Goal: Information Seeking & Learning: Learn about a topic

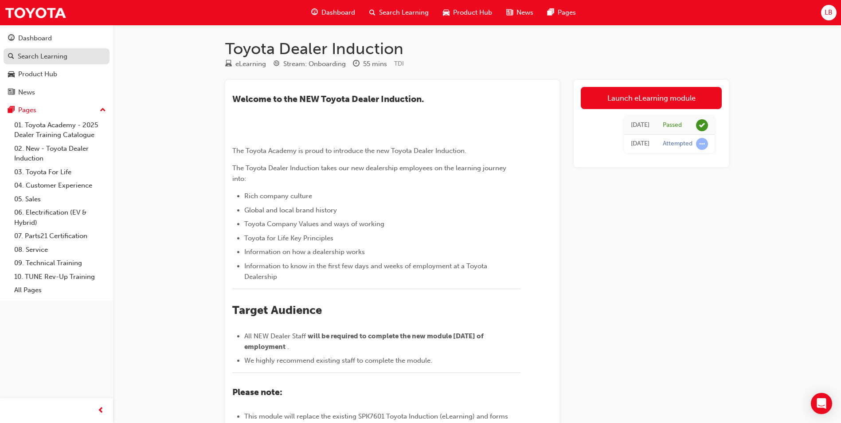
click at [36, 54] on div "Search Learning" at bounding box center [43, 56] width 50 height 10
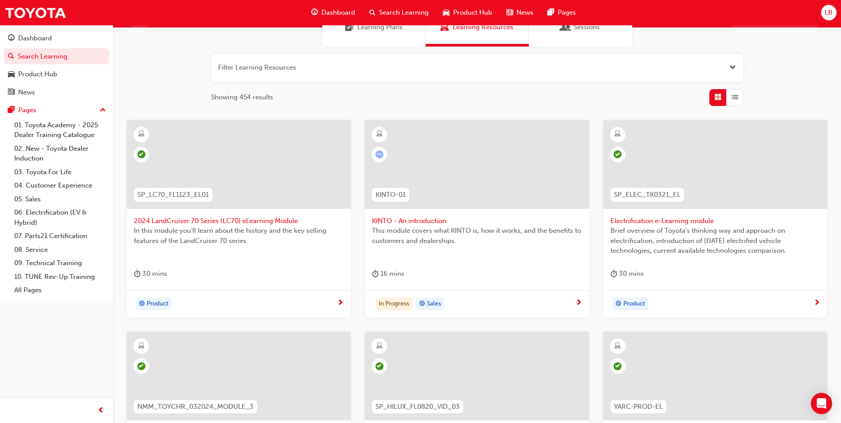
scroll to position [89, 0]
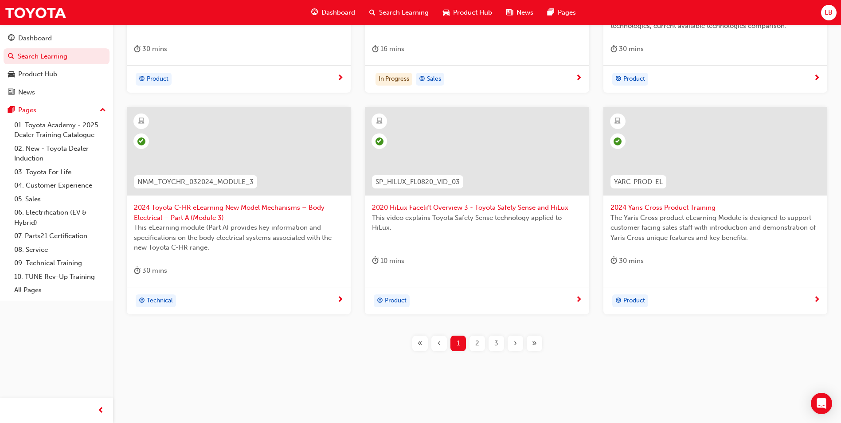
click at [475, 346] on span "2" at bounding box center [477, 343] width 4 height 10
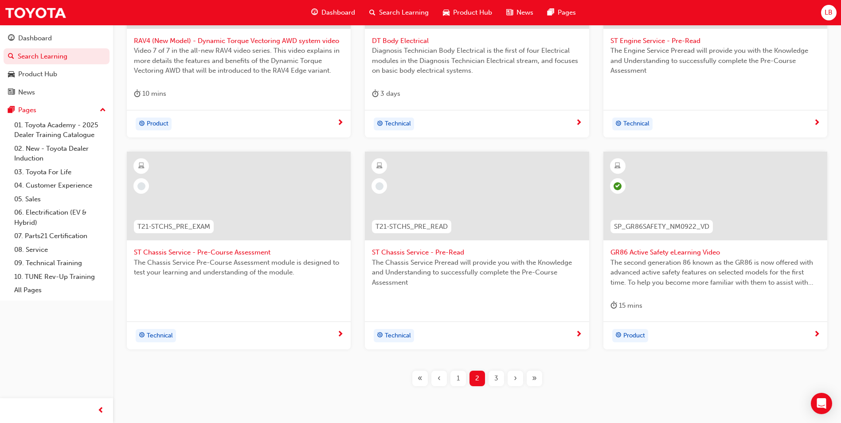
scroll to position [300, 0]
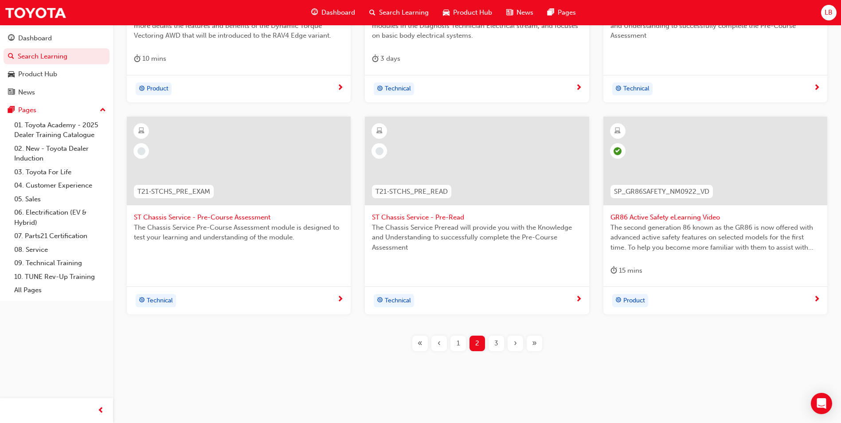
click at [495, 344] on span "3" at bounding box center [497, 343] width 4 height 10
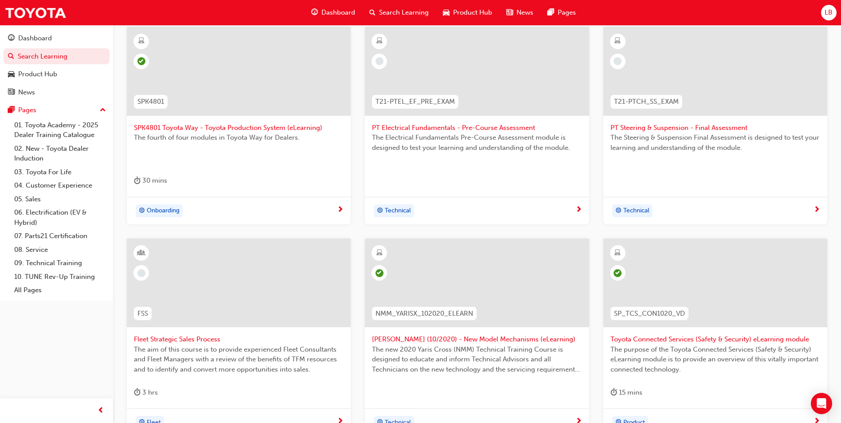
scroll to position [300, 0]
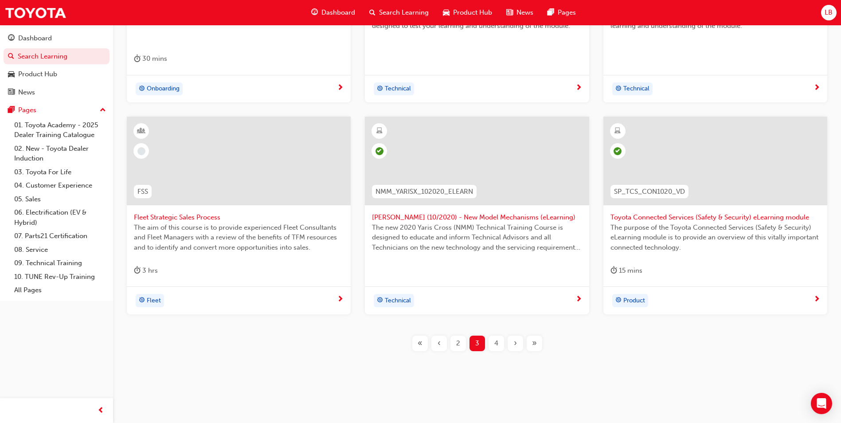
click at [498, 346] on span "4" at bounding box center [497, 343] width 4 height 10
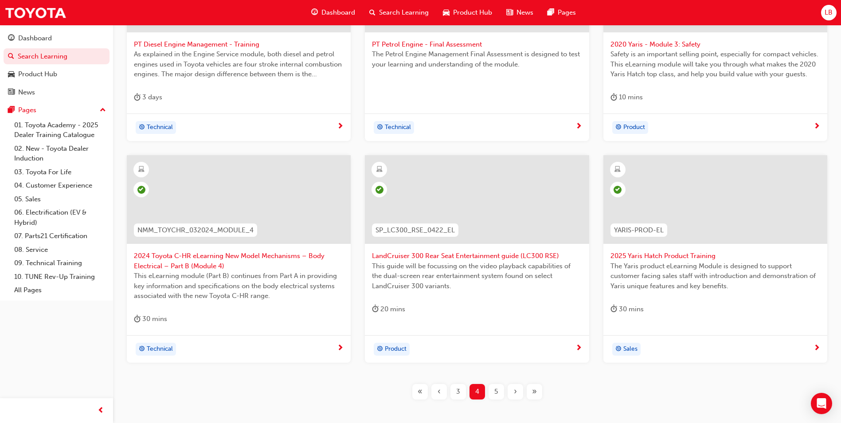
scroll to position [300, 0]
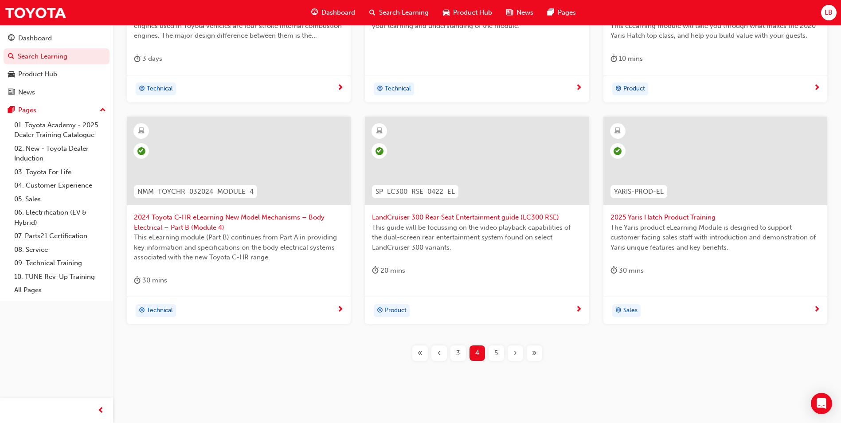
click at [499, 354] on div "5" at bounding box center [497, 354] width 16 height 16
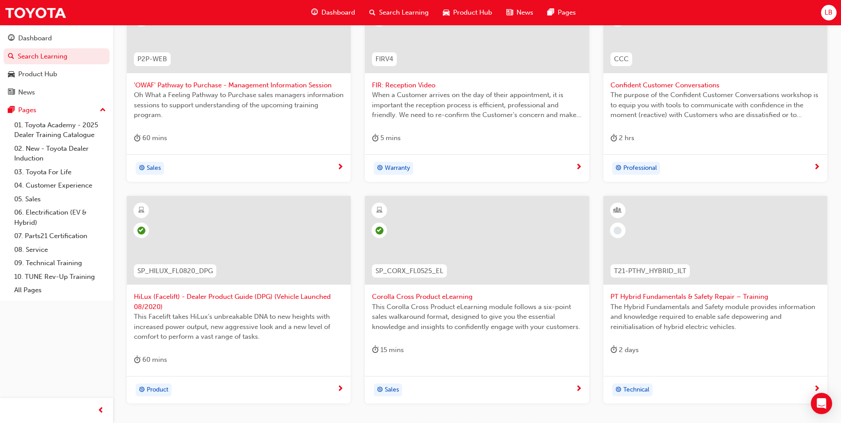
scroll to position [310, 0]
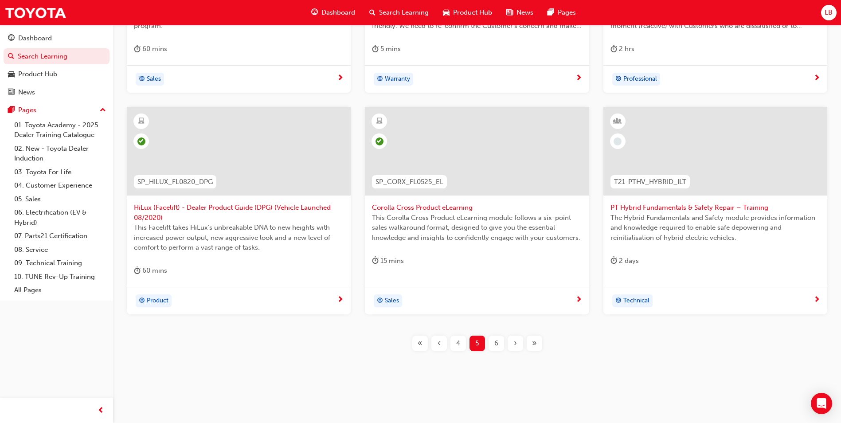
click at [493, 342] on div "6" at bounding box center [497, 344] width 16 height 16
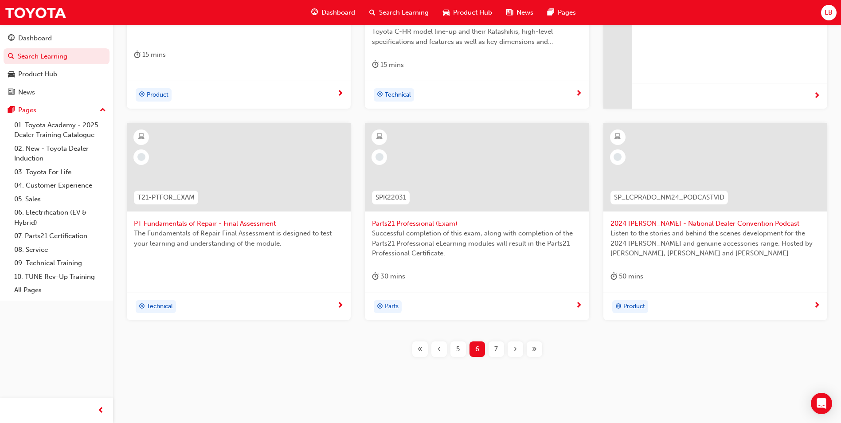
scroll to position [310, 0]
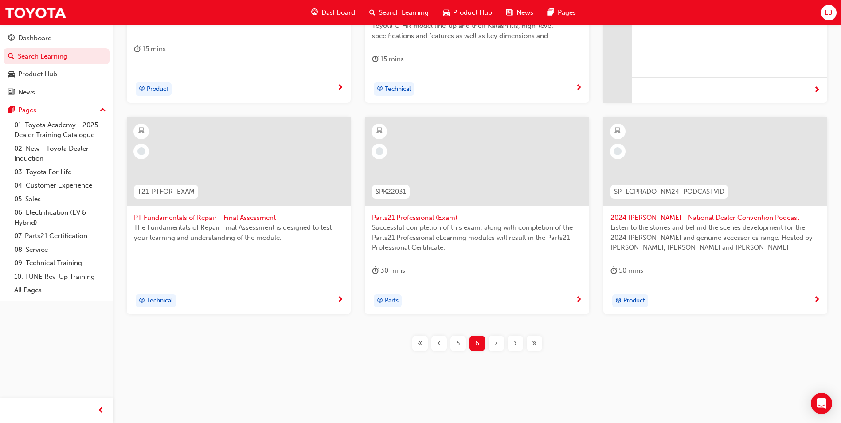
click at [497, 345] on span "7" at bounding box center [497, 343] width 4 height 10
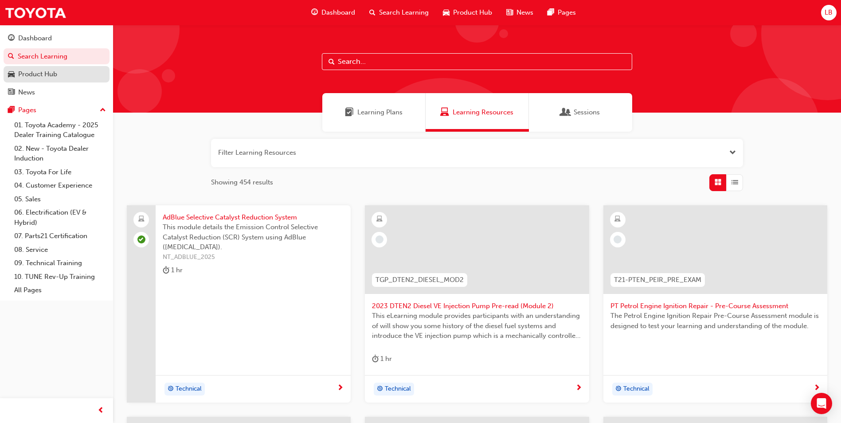
click at [47, 75] on div "Product Hub" at bounding box center [37, 74] width 39 height 10
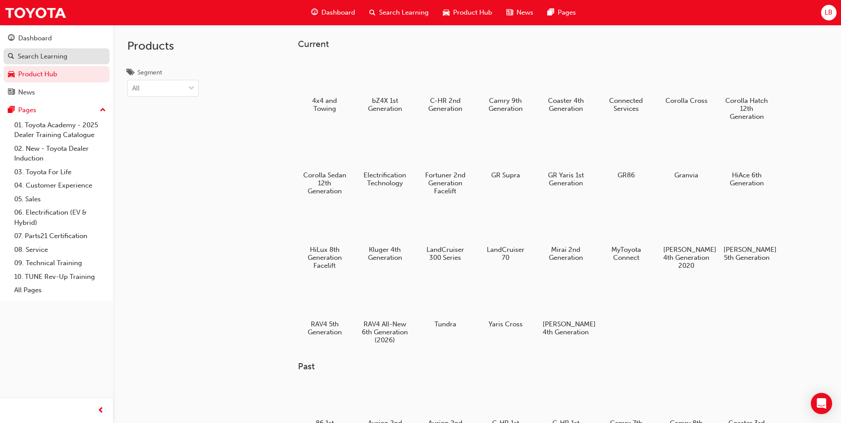
click at [41, 56] on div "Search Learning" at bounding box center [43, 56] width 50 height 10
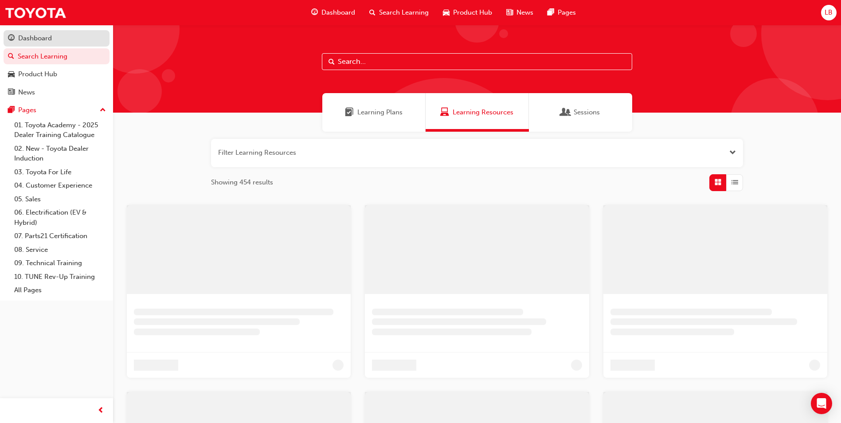
click at [32, 39] on div "Dashboard" at bounding box center [35, 38] width 34 height 10
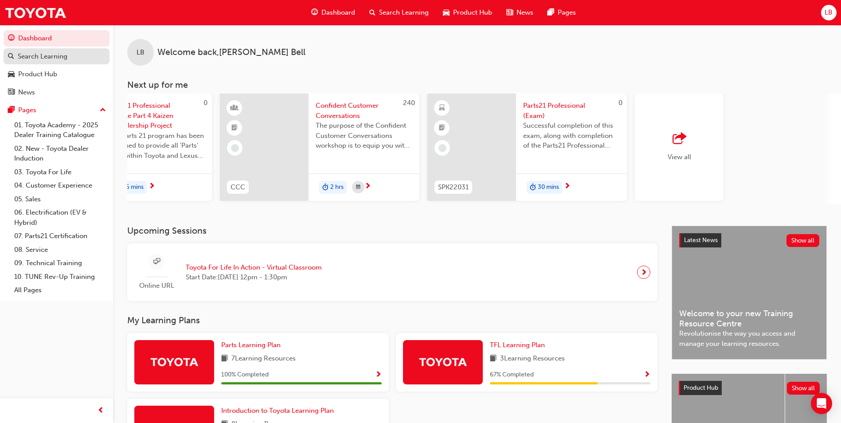
click at [45, 61] on div "Search Learning" at bounding box center [56, 56] width 97 height 11
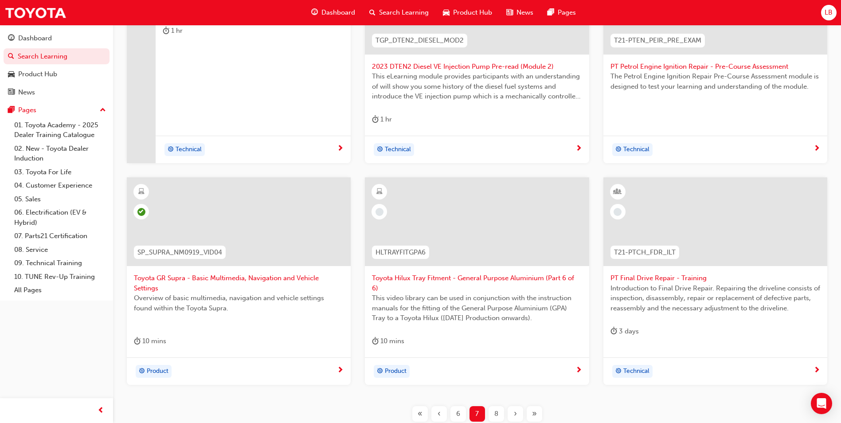
scroll to position [310, 0]
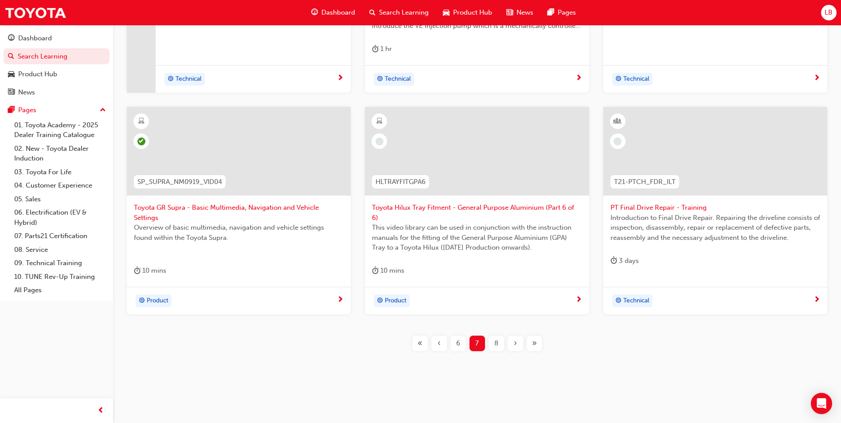
click at [497, 345] on span "8" at bounding box center [497, 343] width 4 height 10
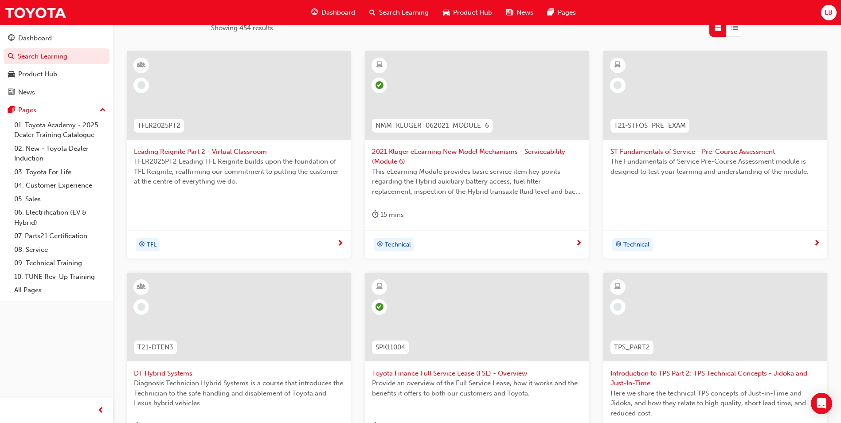
scroll to position [310, 0]
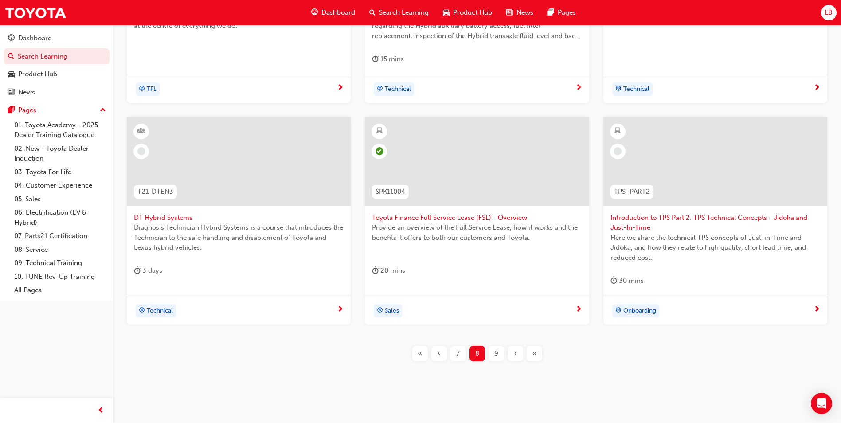
click at [500, 351] on div "9" at bounding box center [497, 354] width 16 height 16
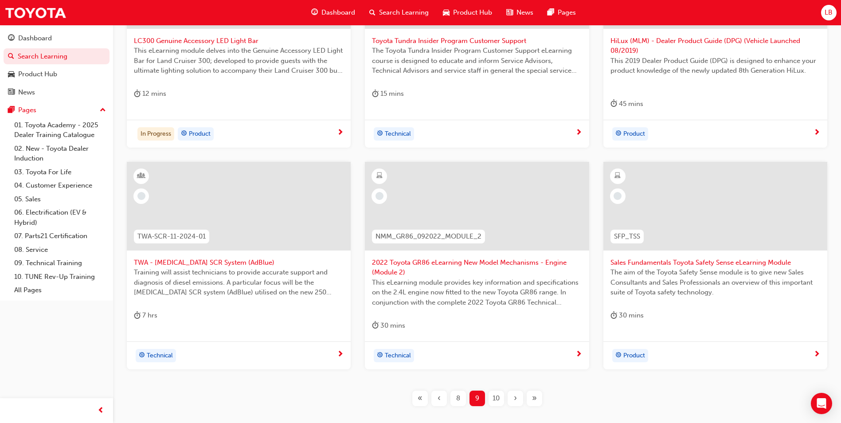
scroll to position [266, 0]
click at [497, 396] on span "10" at bounding box center [496, 398] width 7 height 10
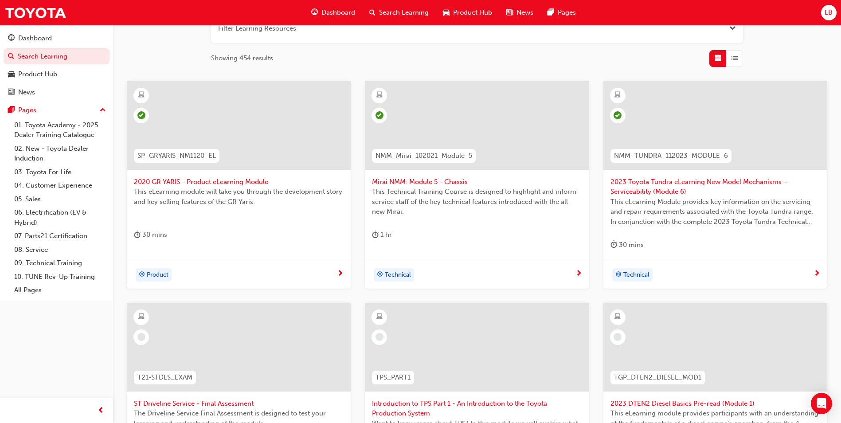
scroll to position [310, 0]
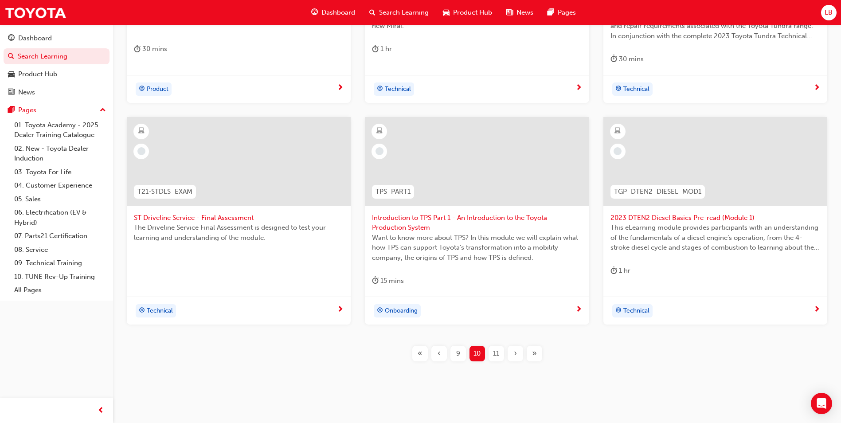
click at [496, 354] on span "11" at bounding box center [496, 354] width 6 height 10
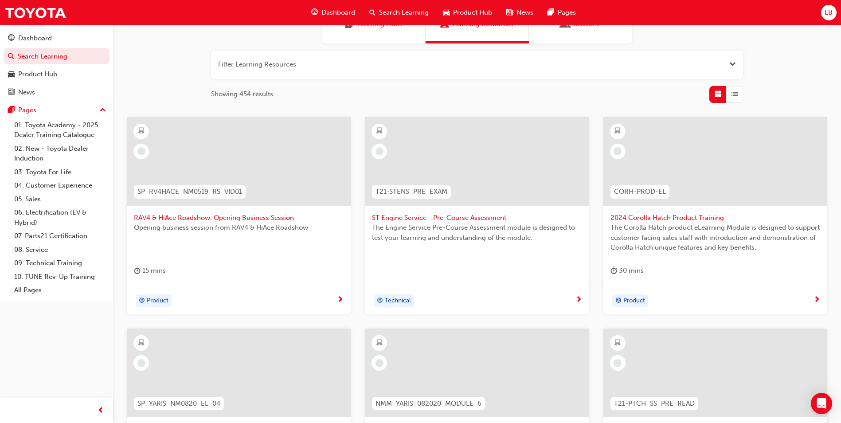
scroll to position [310, 0]
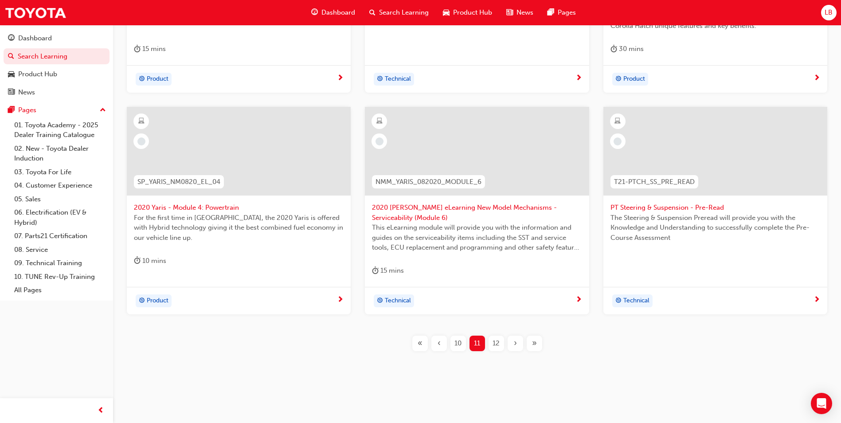
click at [495, 346] on span "12" at bounding box center [496, 343] width 7 height 10
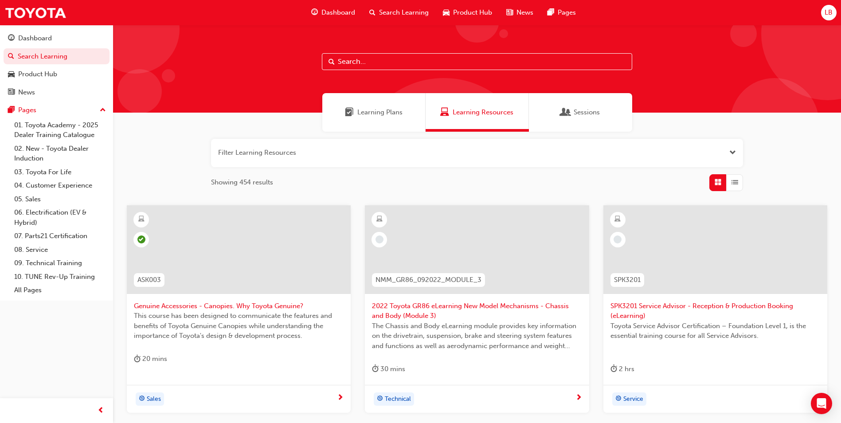
click at [309, 150] on button "button" at bounding box center [477, 153] width 532 height 28
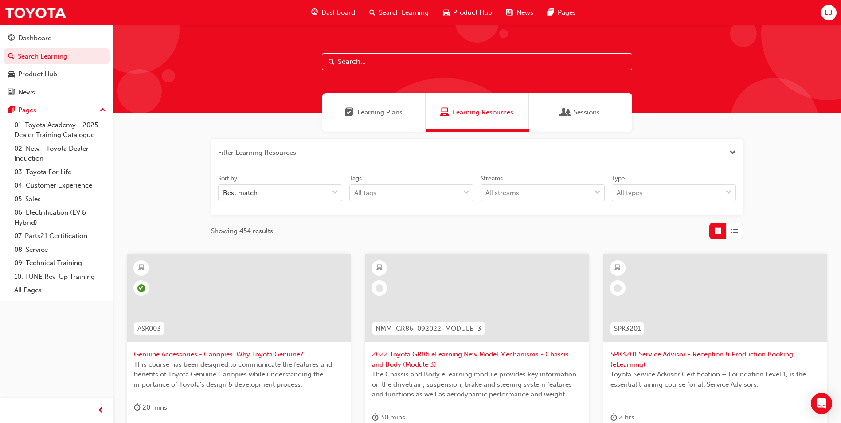
click at [545, 149] on button "button" at bounding box center [477, 153] width 532 height 28
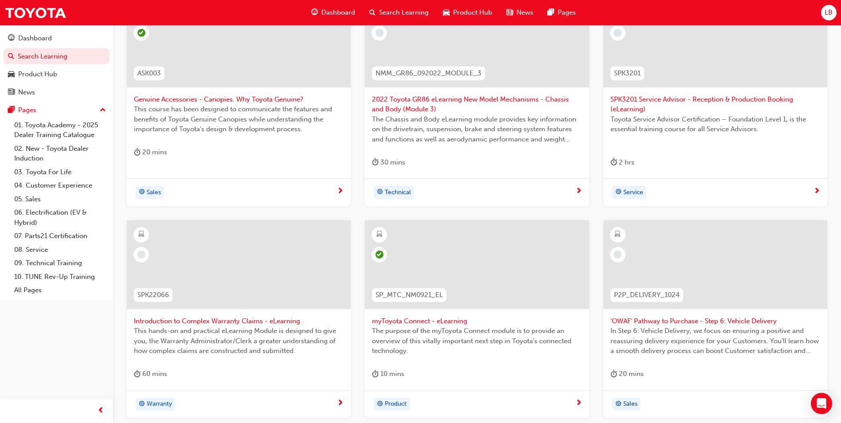
scroll to position [310, 0]
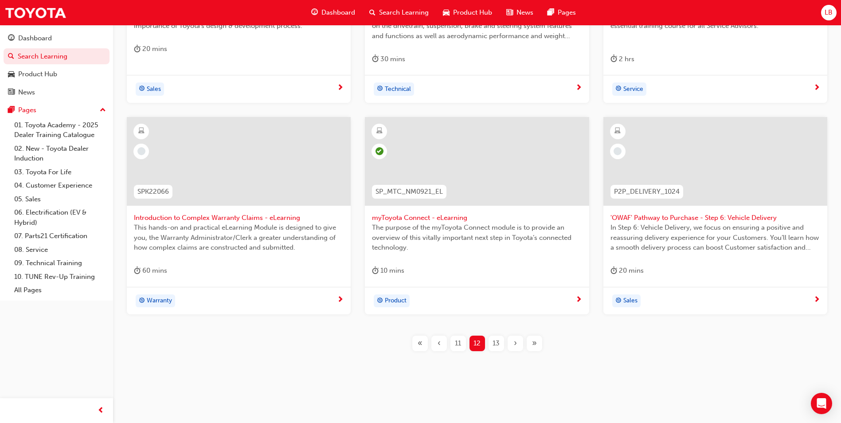
click at [494, 345] on span "13" at bounding box center [496, 343] width 7 height 10
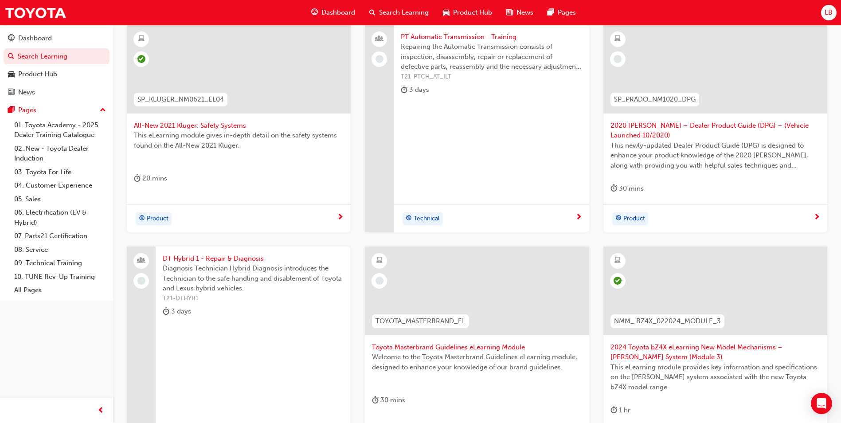
scroll to position [88, 0]
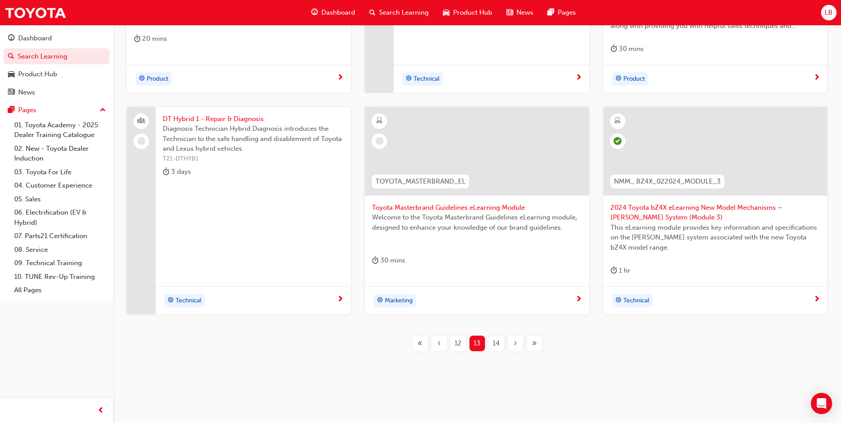
click at [499, 346] on span "14" at bounding box center [496, 343] width 7 height 10
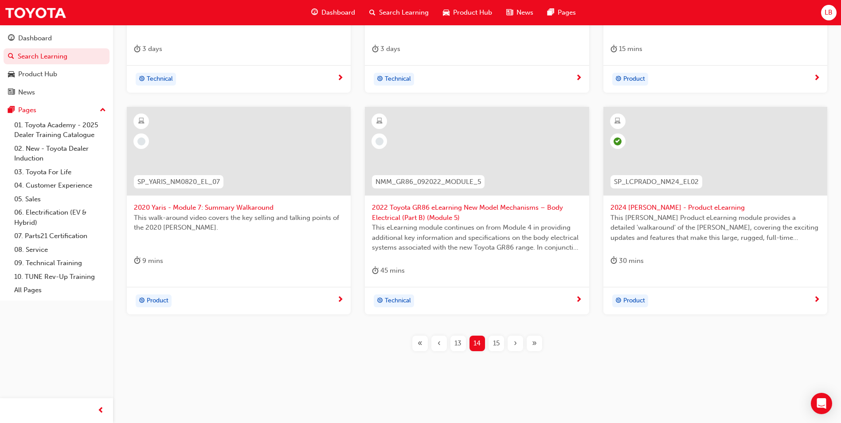
click at [499, 345] on span "15" at bounding box center [496, 343] width 7 height 10
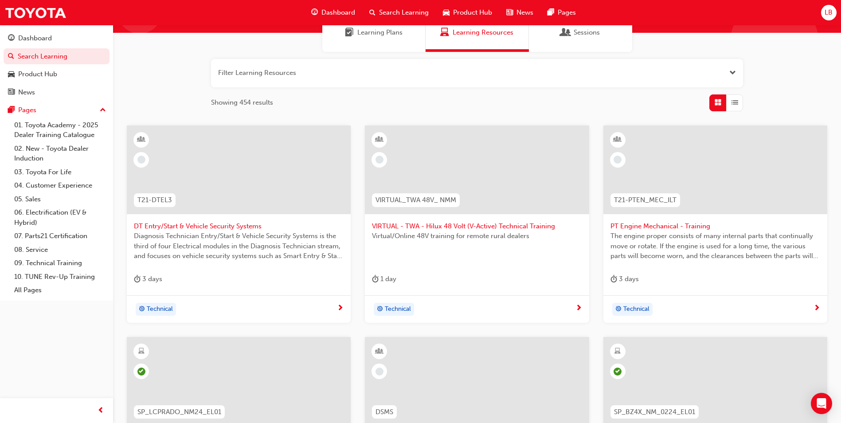
scroll to position [300, 0]
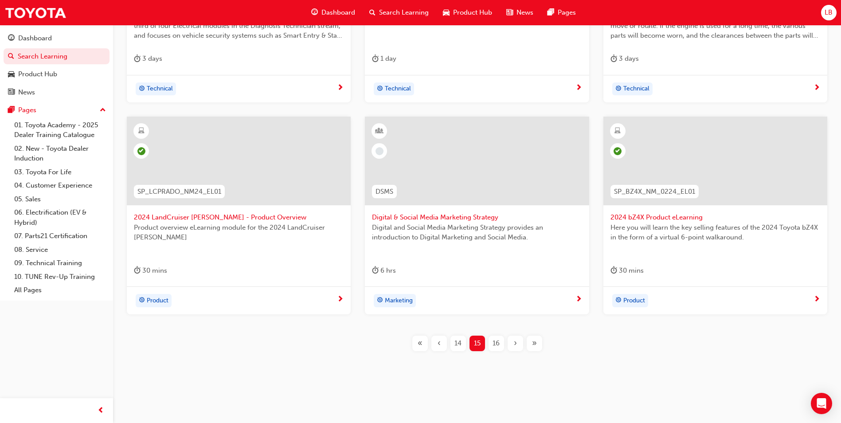
click at [498, 342] on span "16" at bounding box center [496, 343] width 7 height 10
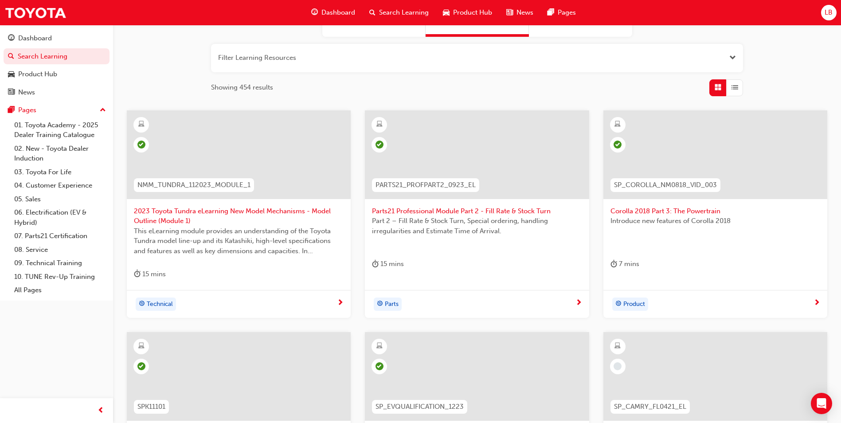
scroll to position [79, 0]
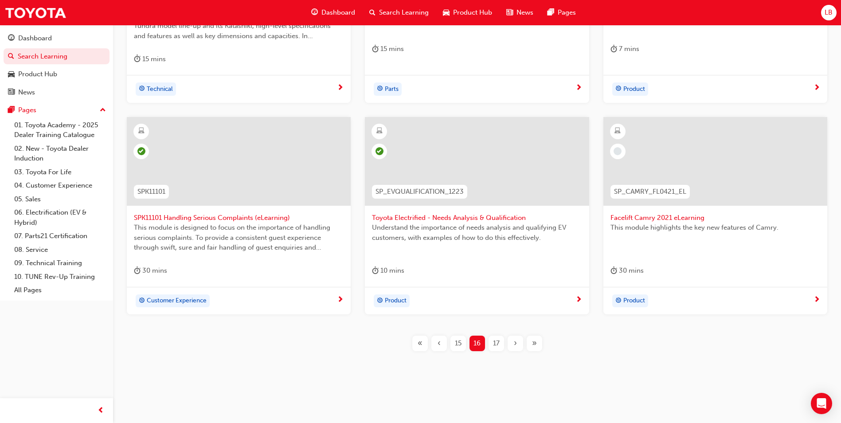
click at [494, 342] on span "17" at bounding box center [496, 343] width 7 height 10
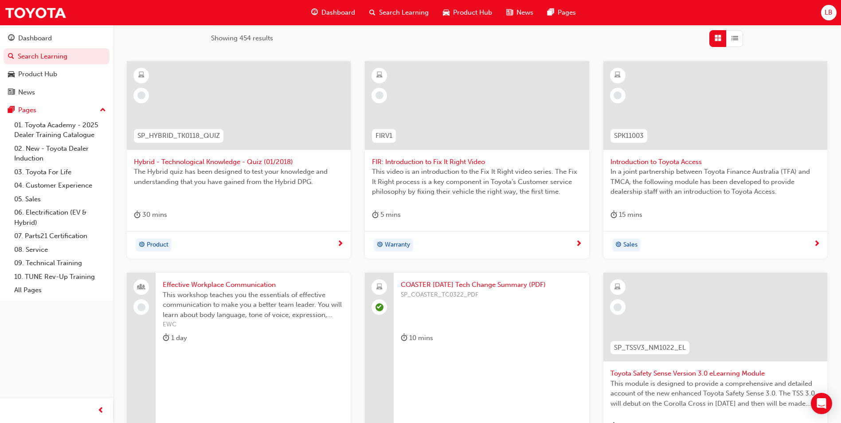
scroll to position [222, 0]
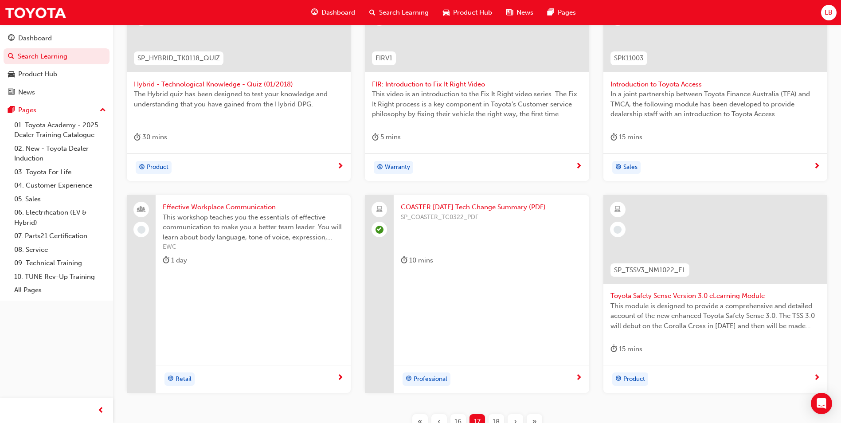
click at [501, 420] on div "18" at bounding box center [497, 422] width 16 height 16
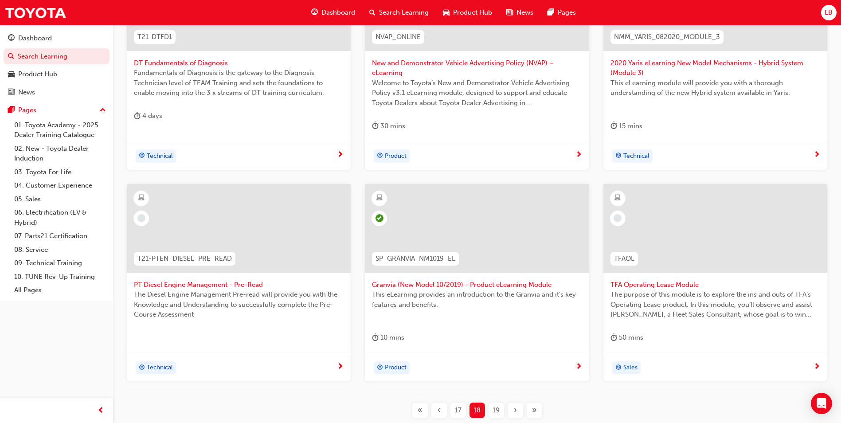
scroll to position [310, 0]
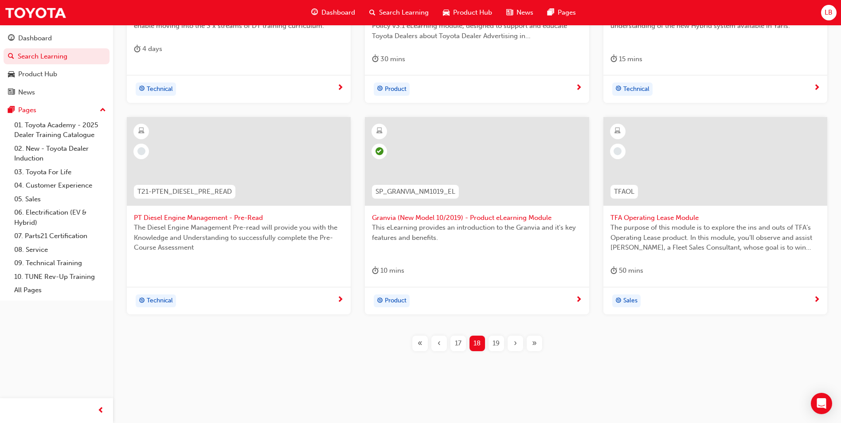
click at [495, 340] on span "19" at bounding box center [496, 343] width 7 height 10
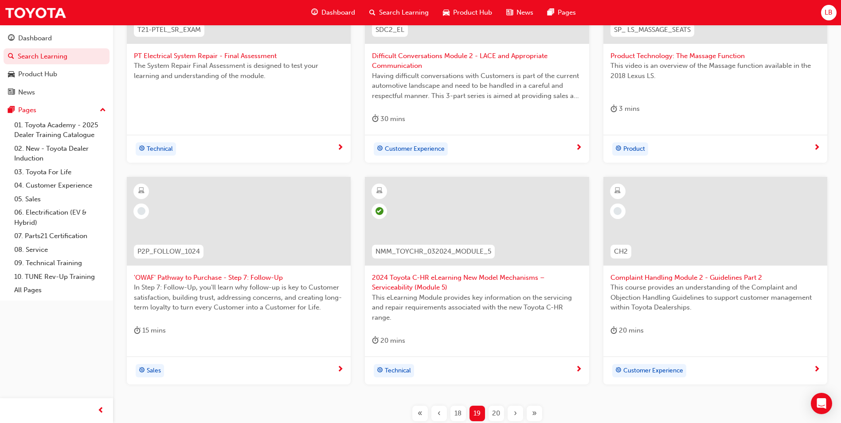
scroll to position [266, 0]
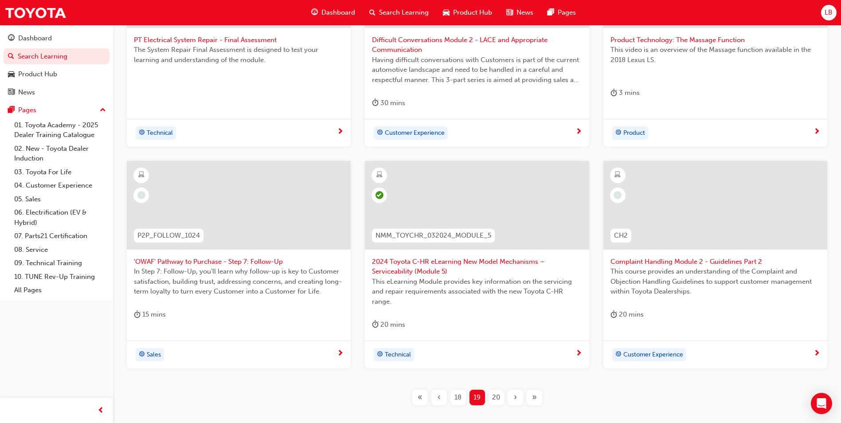
click at [498, 396] on span "20" at bounding box center [496, 398] width 8 height 10
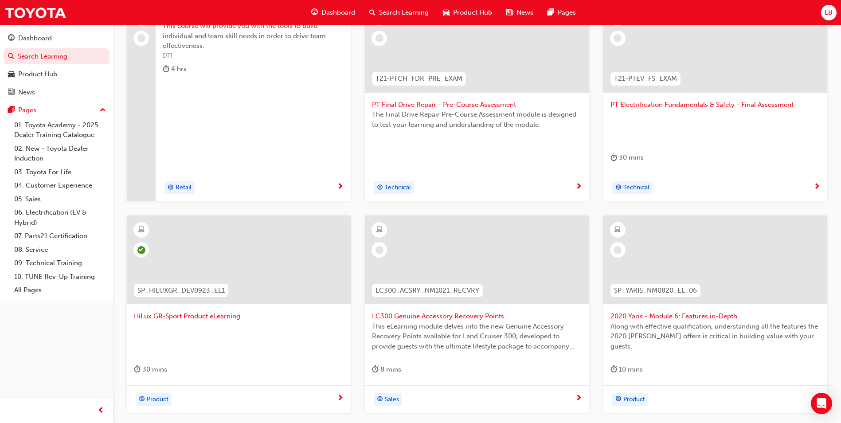
scroll to position [300, 0]
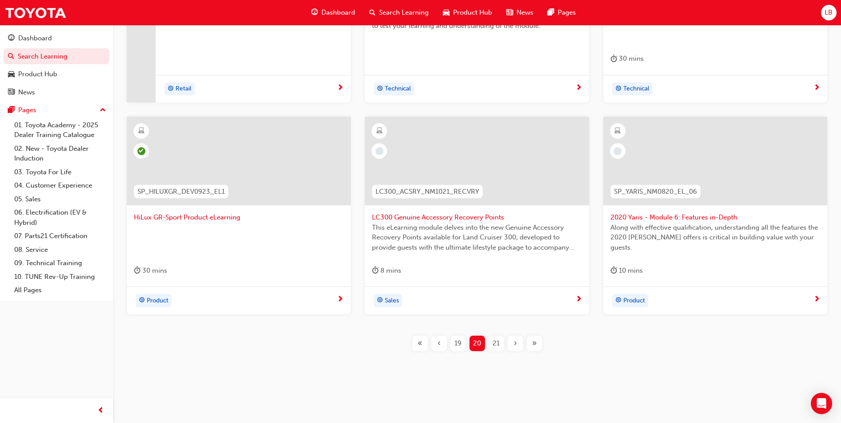
click at [499, 342] on span "21" at bounding box center [496, 343] width 7 height 10
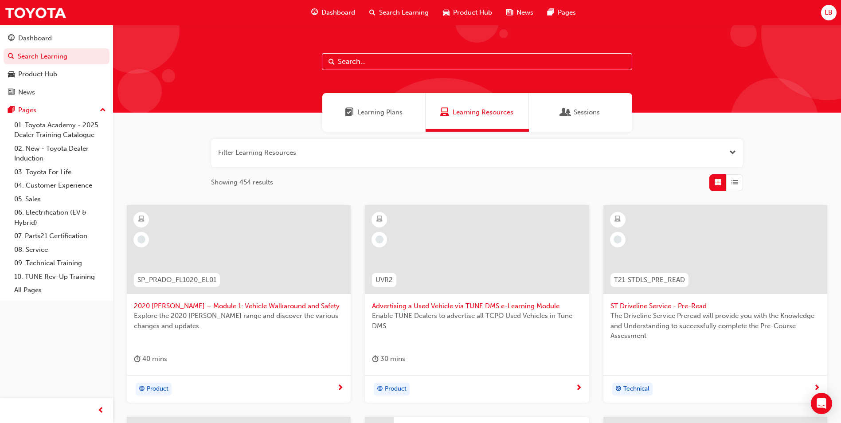
click at [413, 66] on input "text" at bounding box center [477, 61] width 310 height 17
type input "t"
type input "yaris"
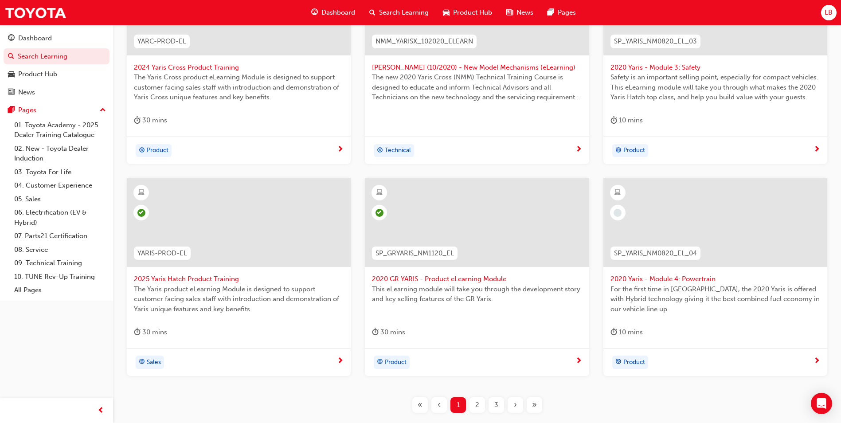
scroll to position [300, 0]
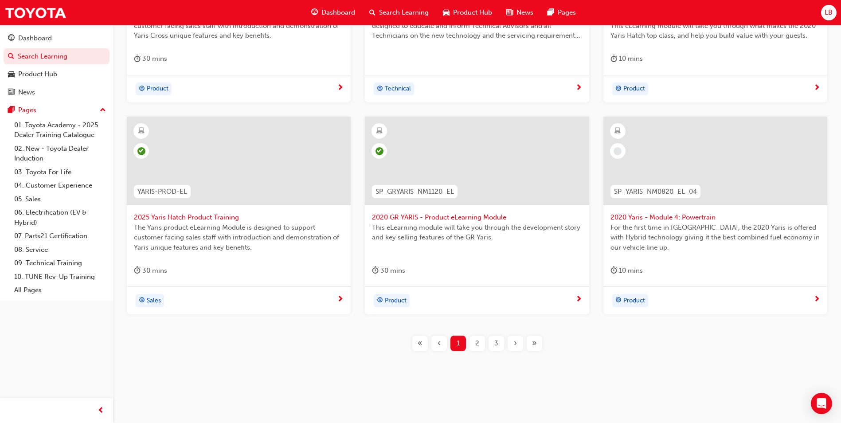
click at [475, 341] on span "2" at bounding box center [477, 343] width 4 height 10
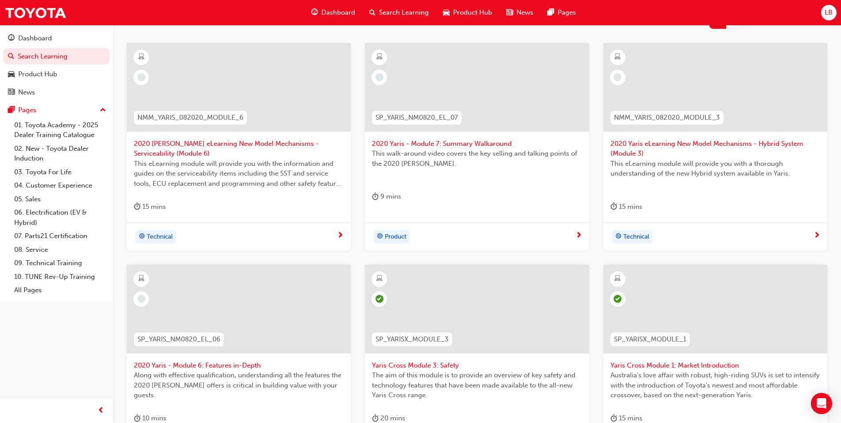
scroll to position [256, 0]
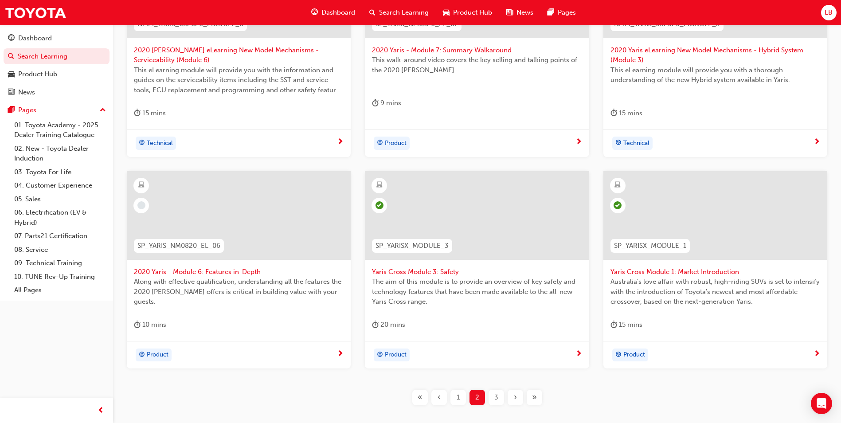
click at [497, 400] on span "3" at bounding box center [497, 398] width 4 height 10
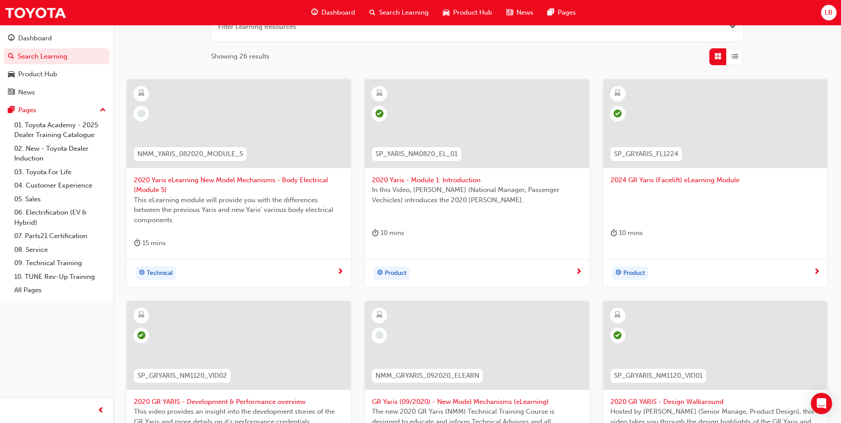
scroll to position [300, 0]
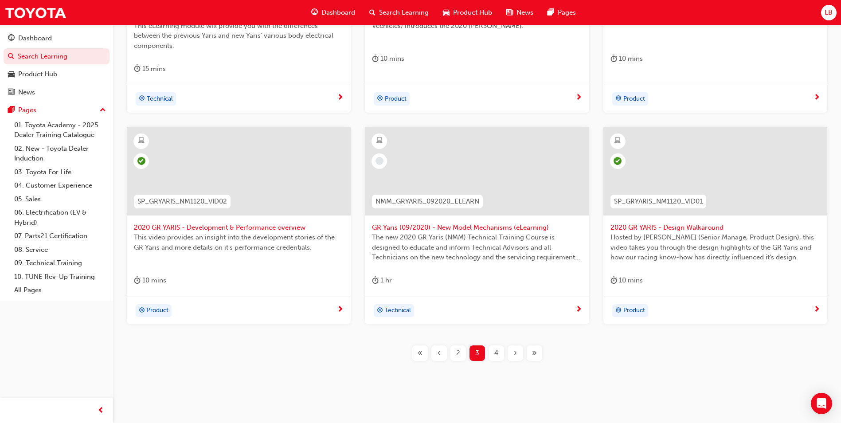
click at [492, 353] on div "4" at bounding box center [497, 354] width 16 height 16
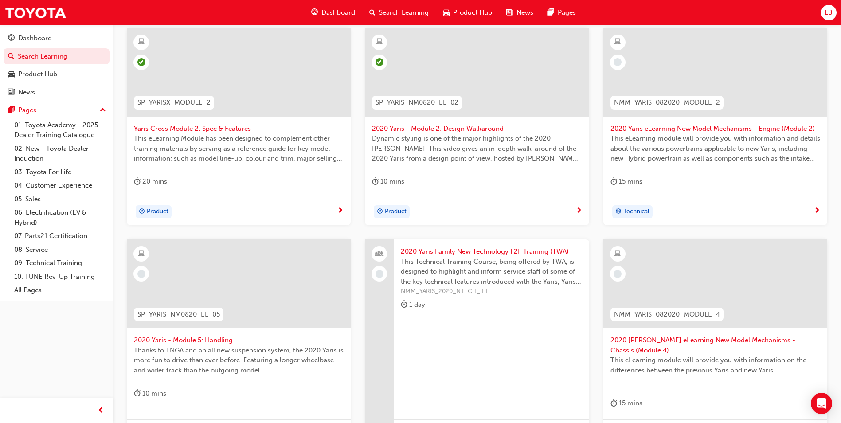
scroll to position [300, 0]
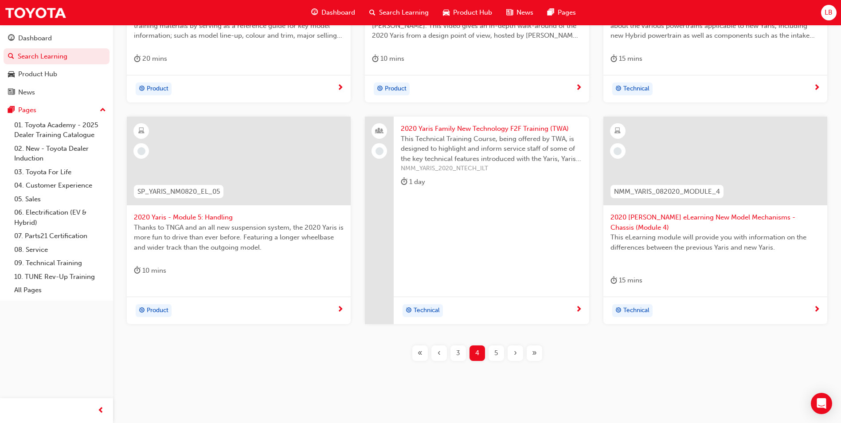
click at [497, 348] on span "5" at bounding box center [497, 353] width 4 height 10
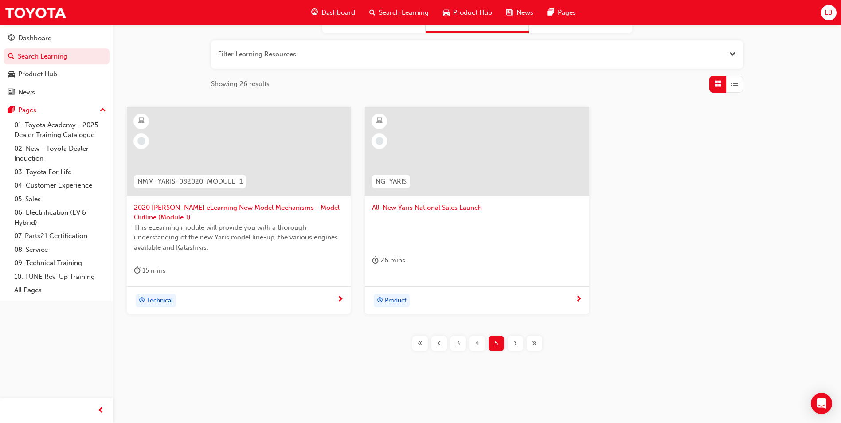
click at [401, 211] on span "All-New Yaris National Sales Launch" at bounding box center [477, 208] width 210 height 10
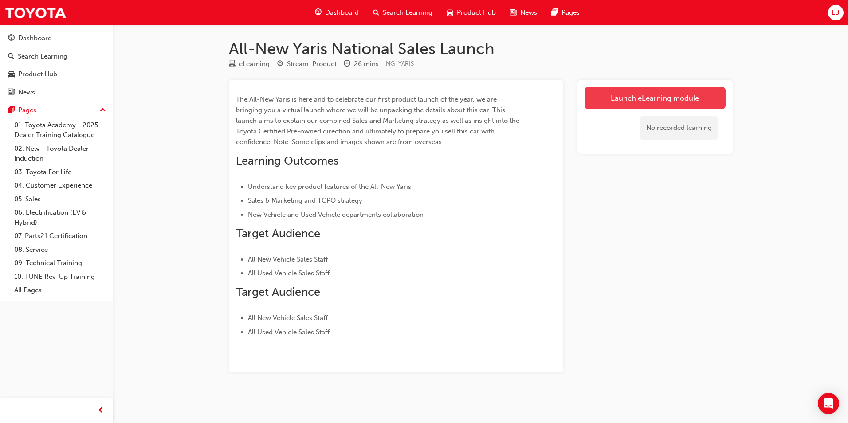
click at [636, 94] on link "Launch eLearning module" at bounding box center [655, 98] width 141 height 22
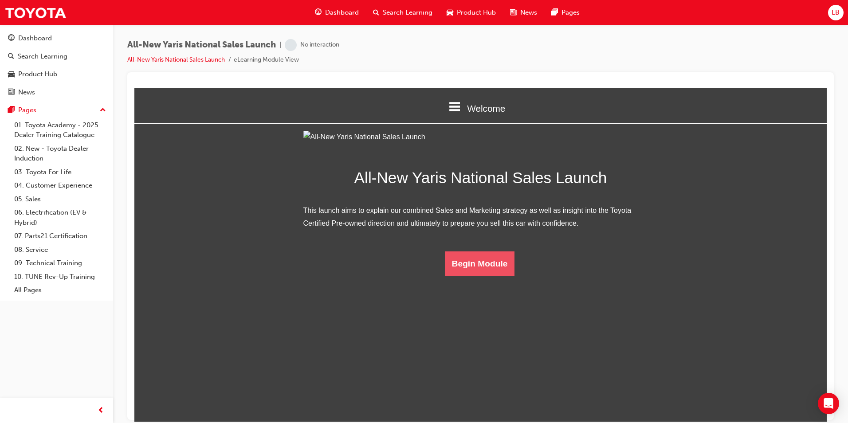
click at [480, 276] on button "Begin Module" at bounding box center [480, 263] width 70 height 25
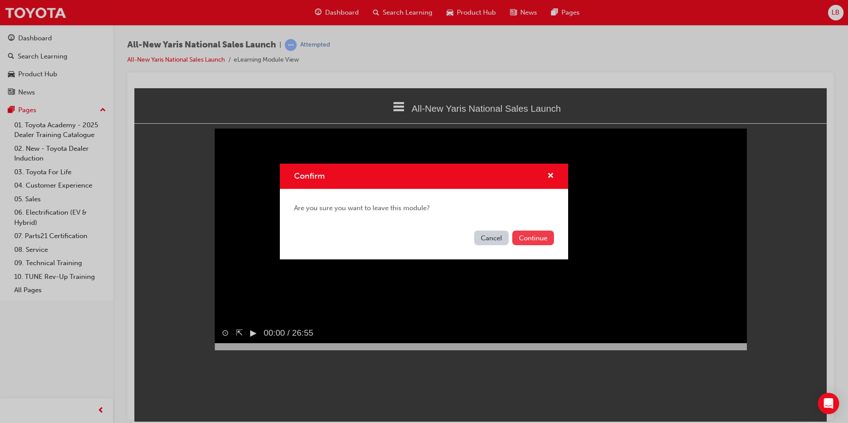
click at [522, 240] on button "Continue" at bounding box center [533, 238] width 42 height 15
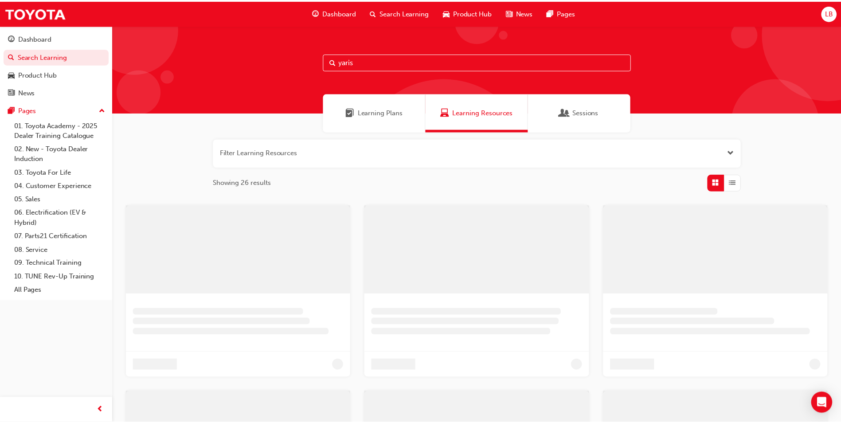
scroll to position [98, 0]
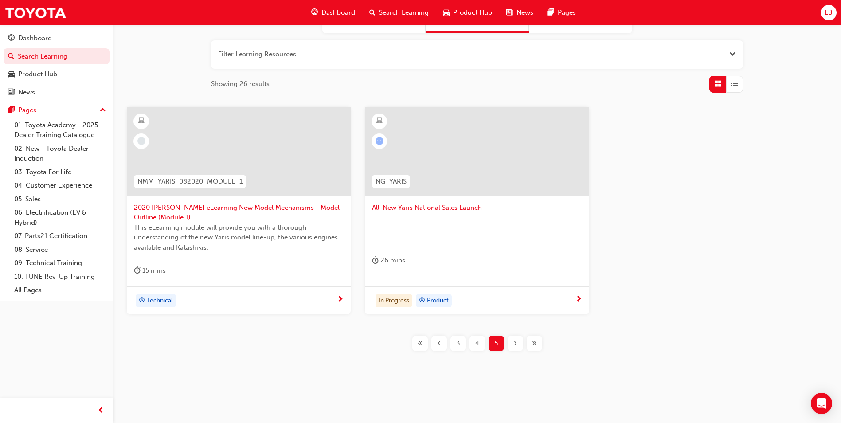
click at [476, 343] on span "4" at bounding box center [477, 343] width 4 height 10
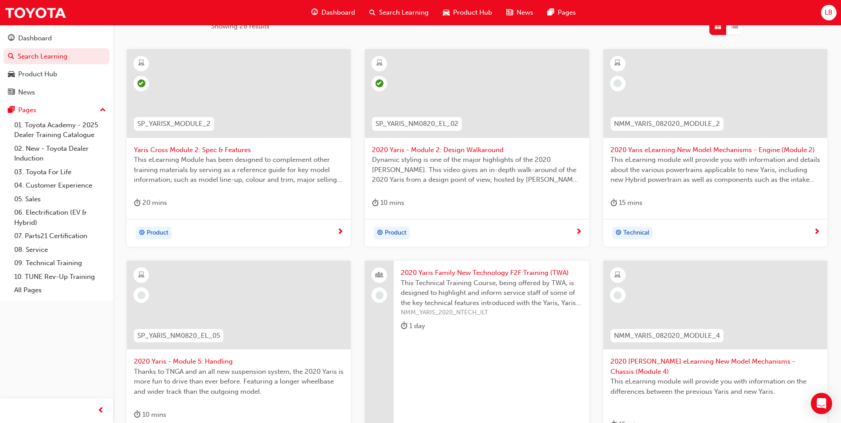
scroll to position [276, 0]
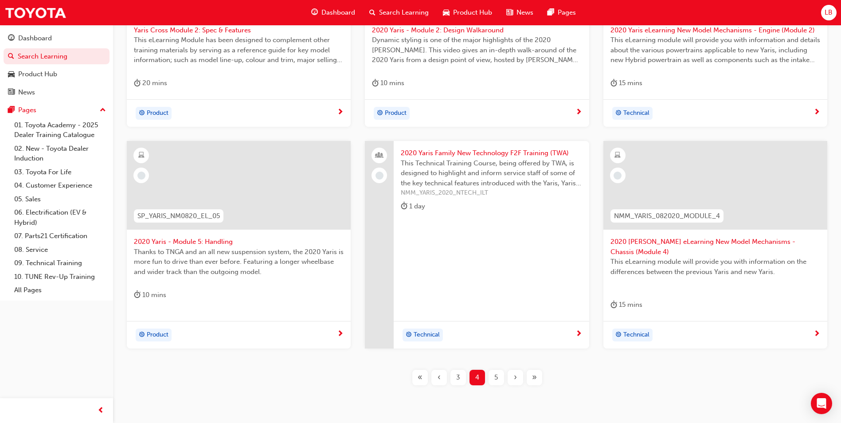
click at [457, 373] on span "3" at bounding box center [458, 378] width 4 height 10
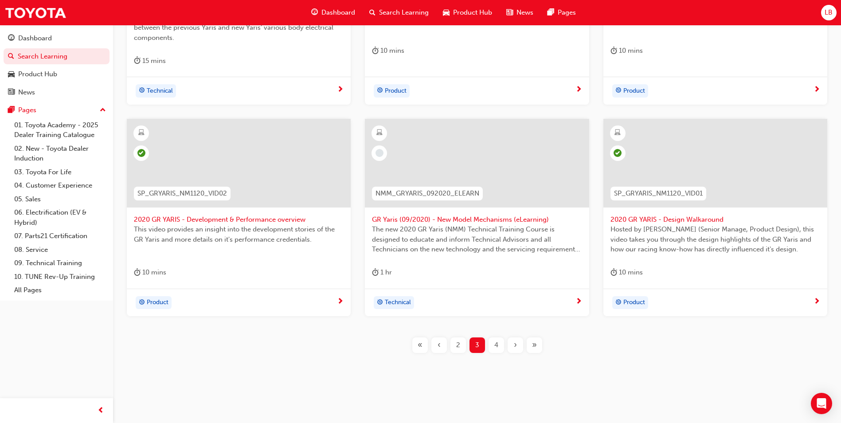
scroll to position [310, 0]
click at [463, 344] on div "2" at bounding box center [459, 344] width 16 height 16
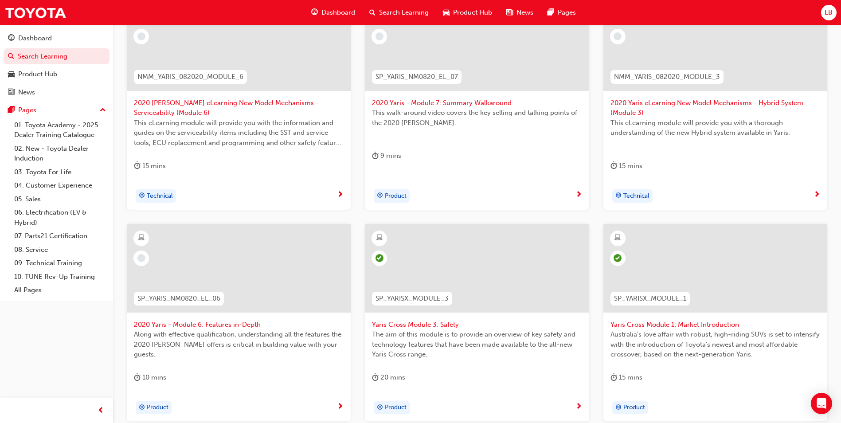
scroll to position [310, 0]
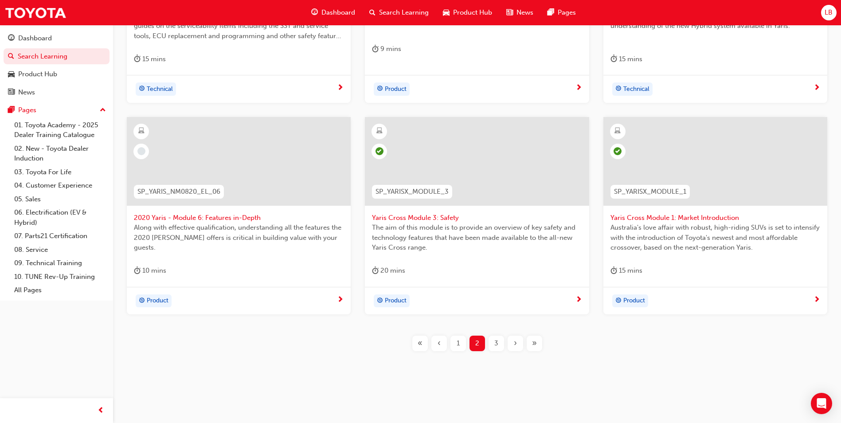
click at [455, 344] on div "1" at bounding box center [459, 344] width 16 height 16
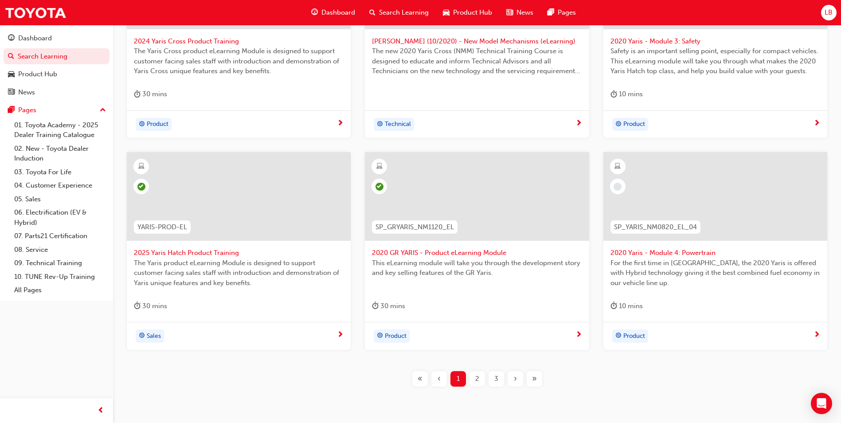
scroll to position [266, 0]
click at [478, 382] on span "2" at bounding box center [477, 378] width 4 height 10
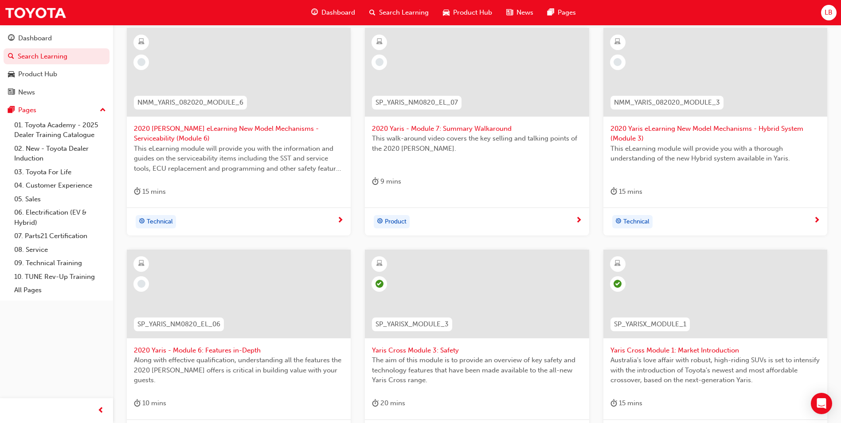
scroll to position [133, 0]
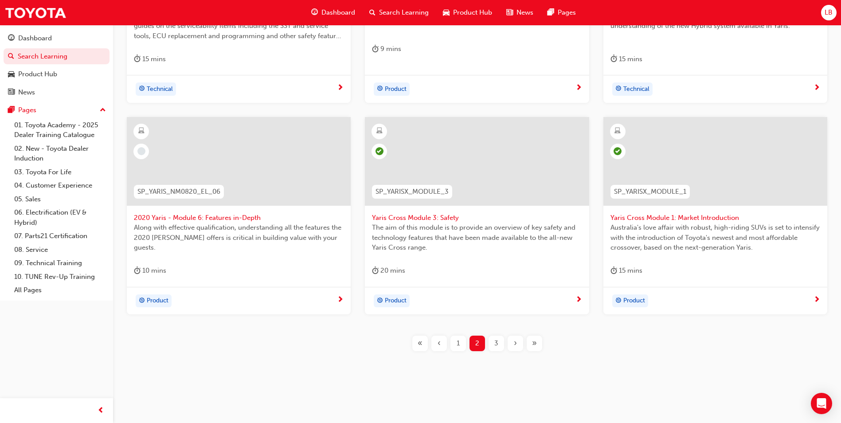
click at [459, 347] on span "1" at bounding box center [458, 343] width 3 height 10
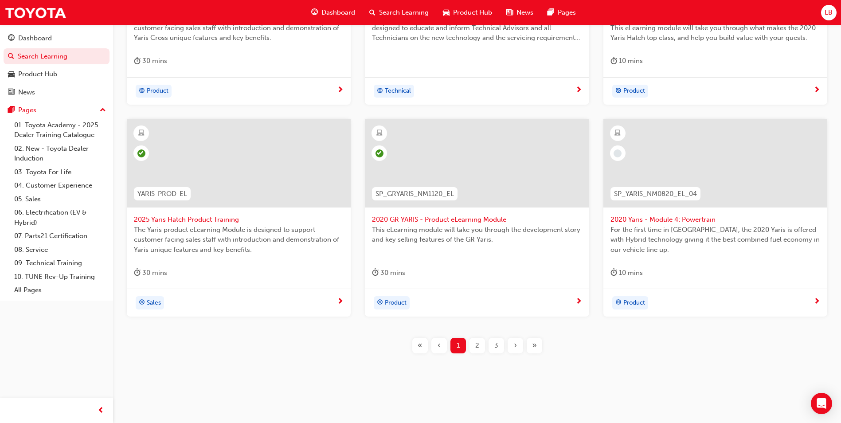
scroll to position [300, 0]
click at [477, 341] on span "2" at bounding box center [477, 343] width 4 height 10
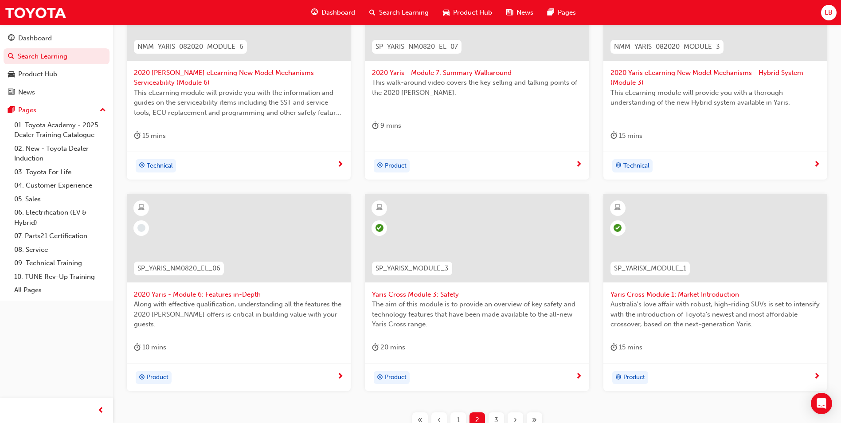
scroll to position [300, 0]
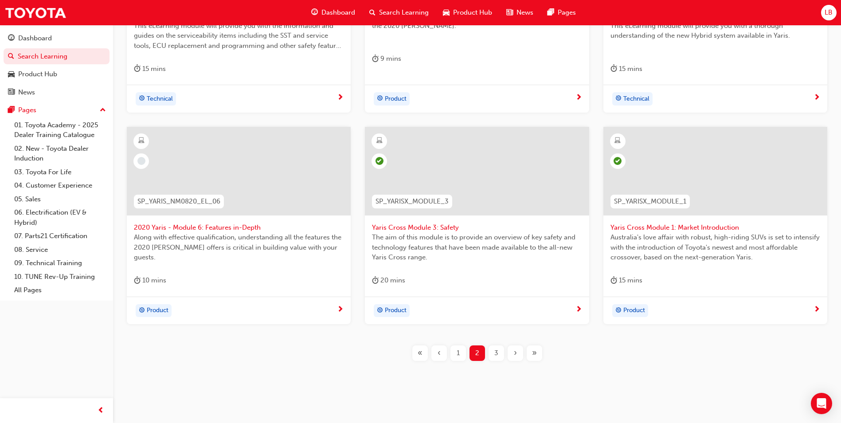
click at [499, 352] on div "3" at bounding box center [497, 354] width 16 height 16
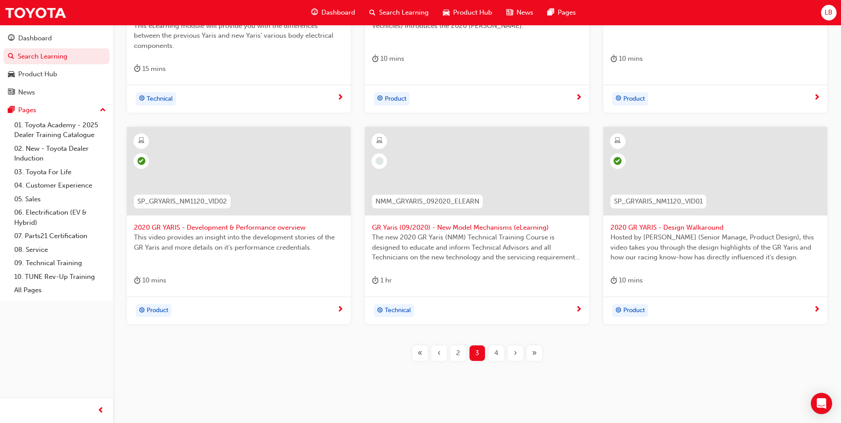
click at [413, 227] on span "GR Yaris (09/2020) - New Model Mechanisms (eLearning)" at bounding box center [477, 228] width 210 height 10
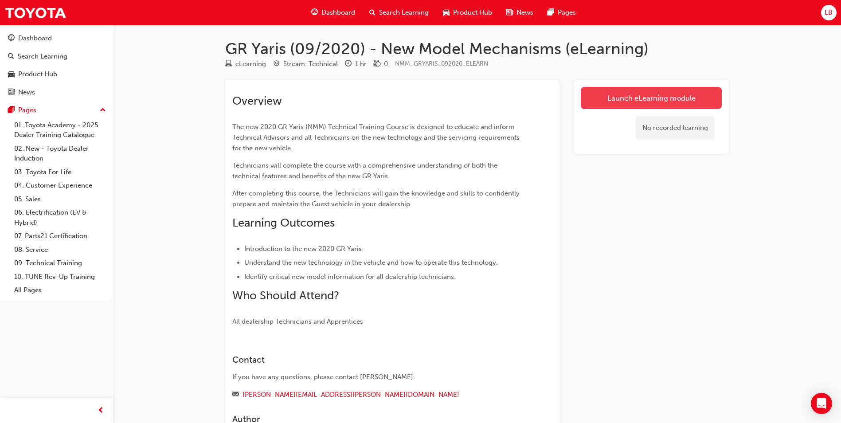
click at [599, 103] on link "Launch eLearning module" at bounding box center [651, 98] width 141 height 22
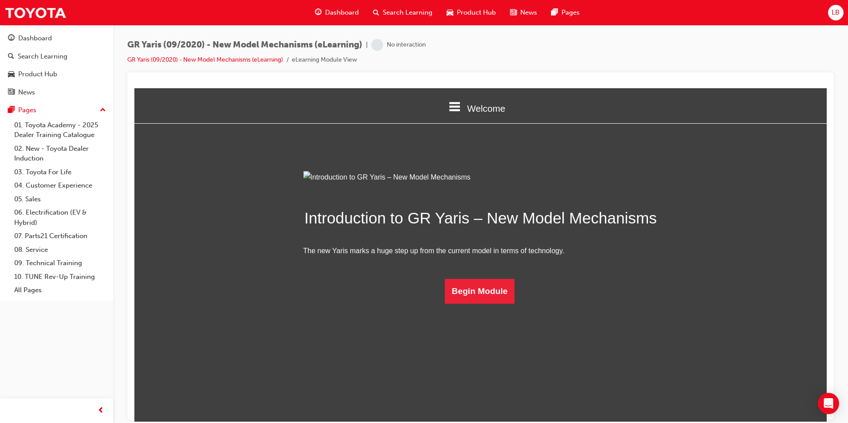
scroll to position [5, 0]
click at [480, 303] on button "Begin Module" at bounding box center [480, 291] width 70 height 25
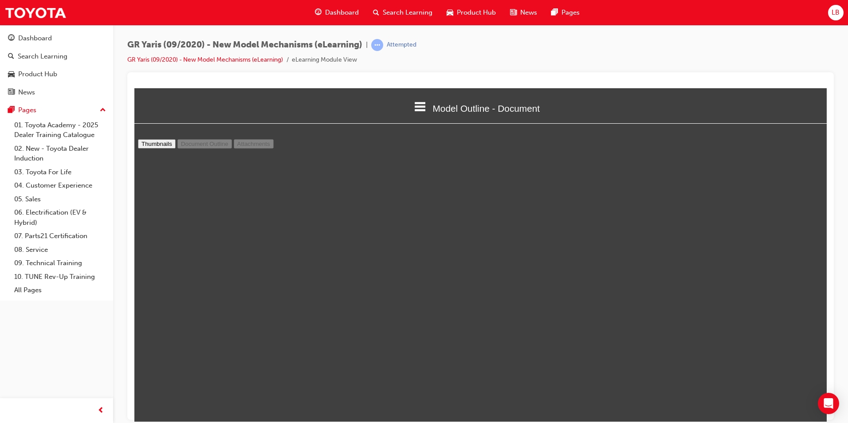
scroll to position [1291, 0]
type input "8"
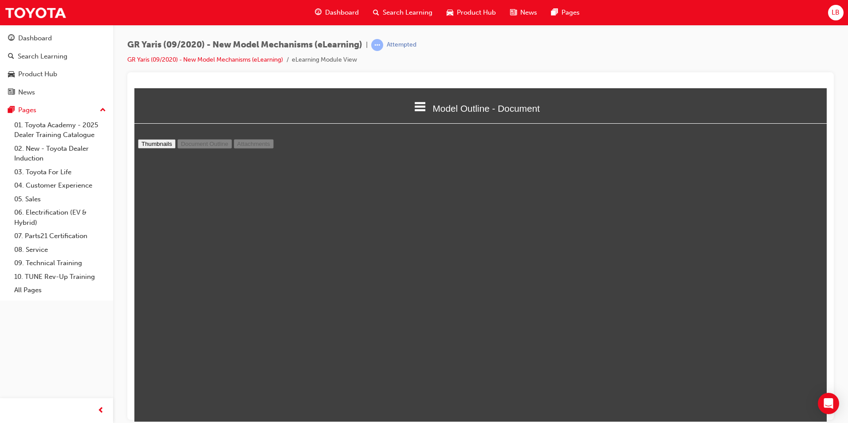
select select "custom"
type input "9"
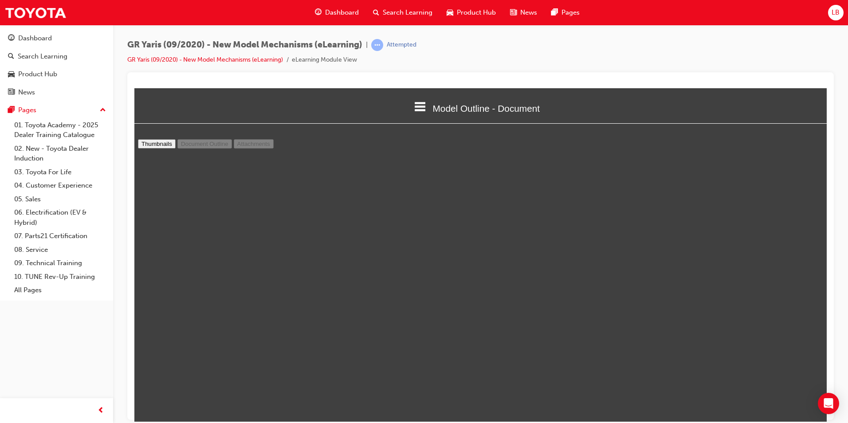
select select "custom"
type input "10"
select select "custom"
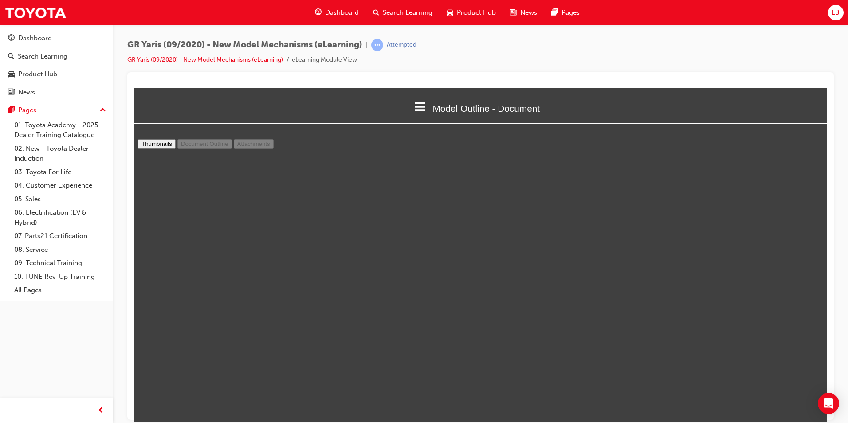
type input "11"
select select "custom"
type input "12"
select select "custom"
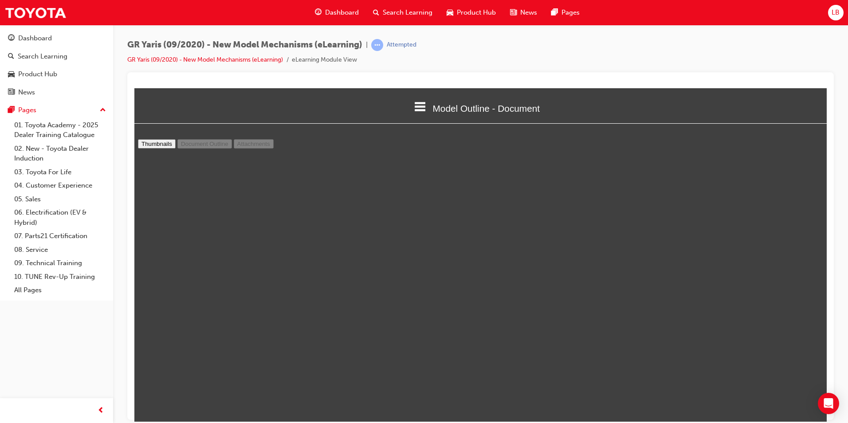
scroll to position [3145, 0]
type input "13"
select select "custom"
type input "14"
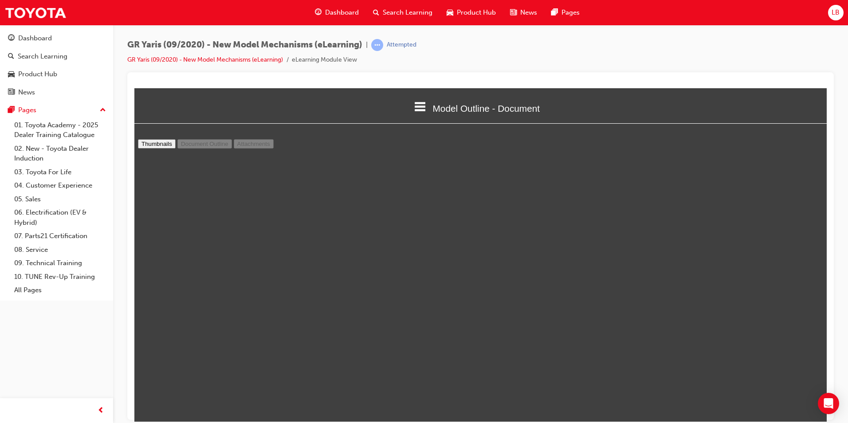
scroll to position [3766, 0]
select select "1"
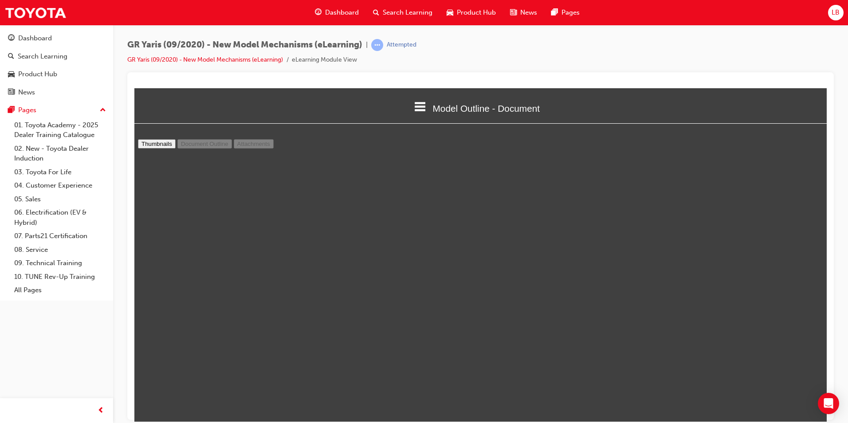
scroll to position [5403, 0]
type input "17"
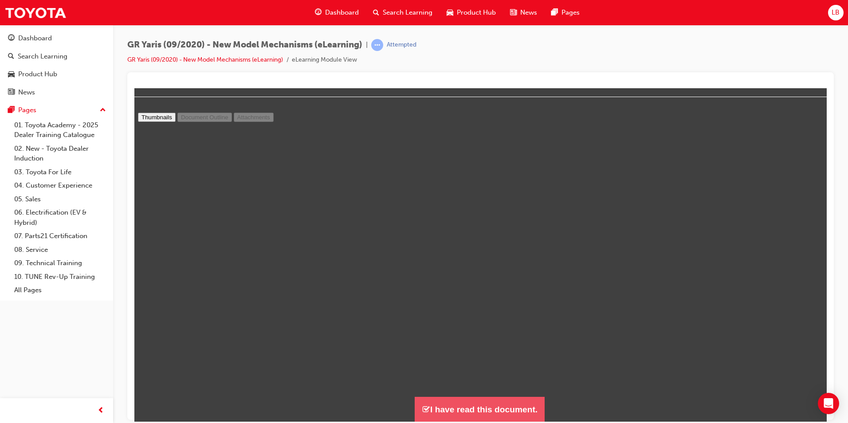
click at [479, 404] on button "I have read this document." at bounding box center [480, 409] width 130 height 25
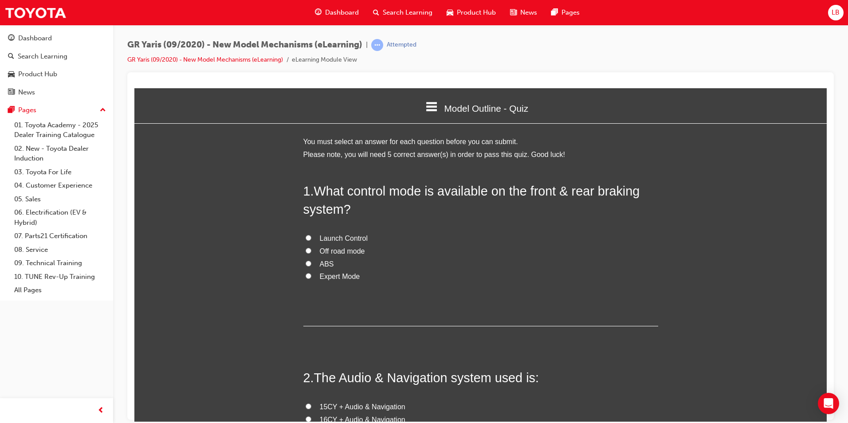
click at [346, 239] on span "Launch Control" at bounding box center [344, 238] width 48 height 8
click at [311, 239] on input "Launch Control" at bounding box center [309, 238] width 6 height 6
radio input "true"
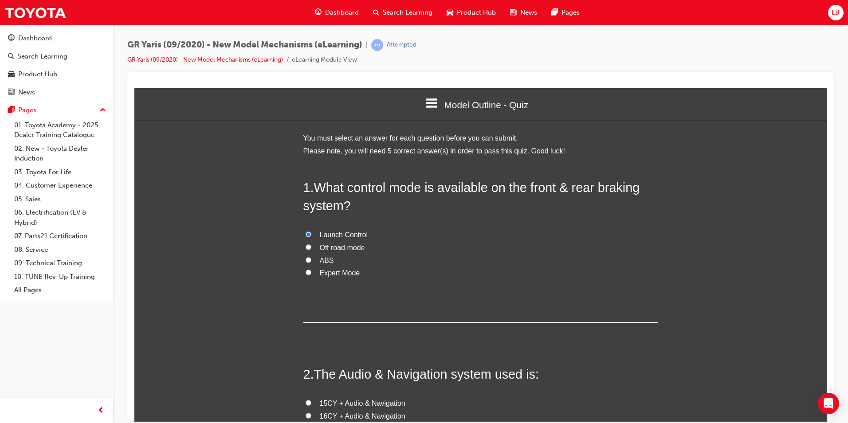
scroll to position [0, 0]
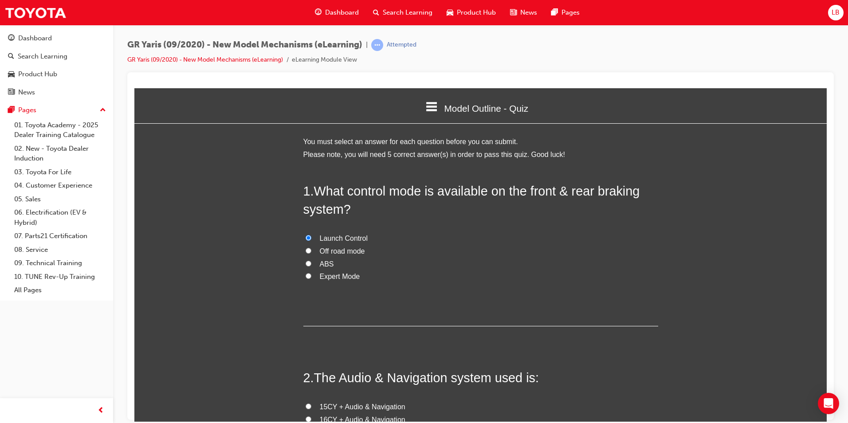
click at [434, 102] on div "Model Outline - Quiz" at bounding box center [480, 108] width 692 height 30
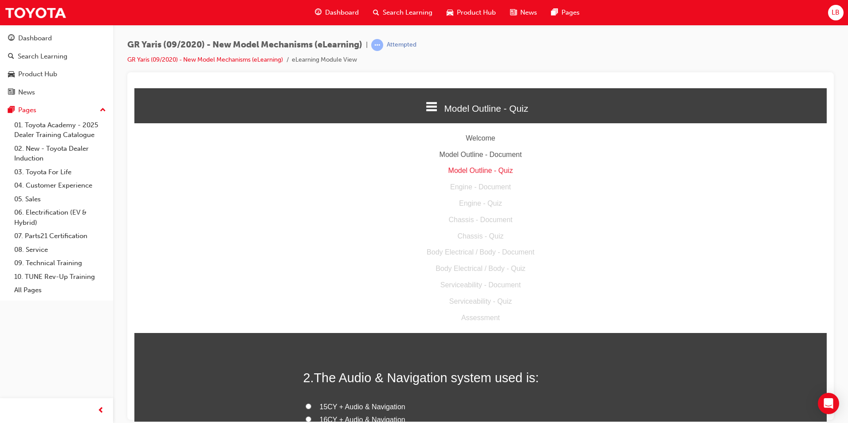
click at [466, 151] on div "Model Outline - Document" at bounding box center [480, 154] width 692 height 13
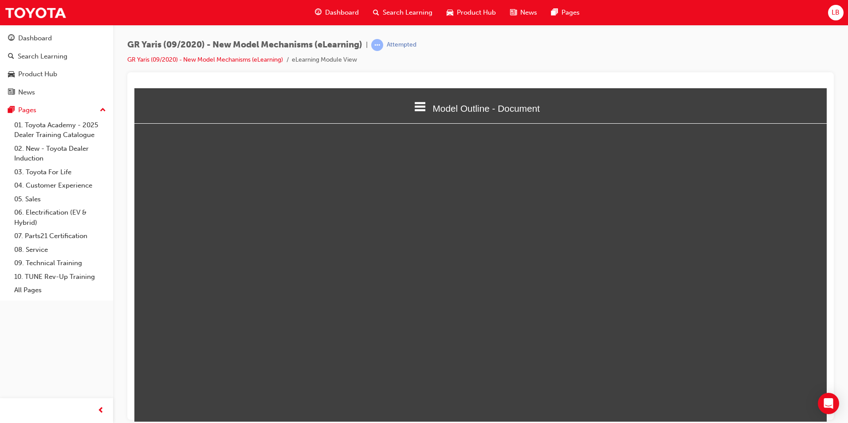
select select "1"
type input "17"
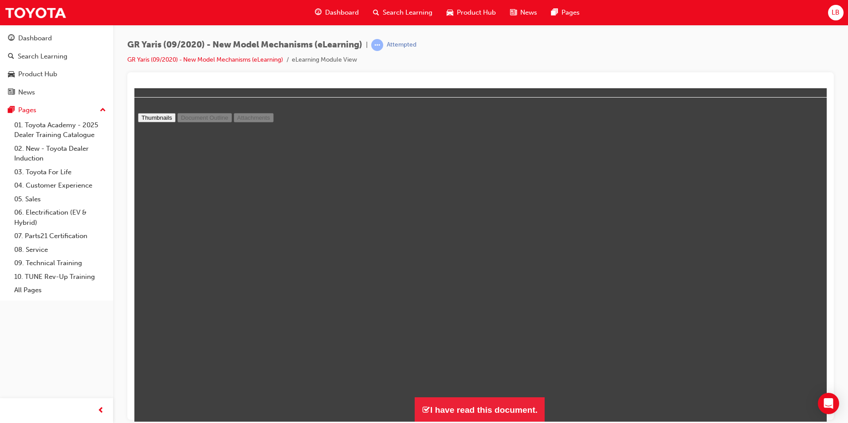
scroll to position [27, 0]
click at [495, 408] on button "I have read this document." at bounding box center [480, 409] width 130 height 25
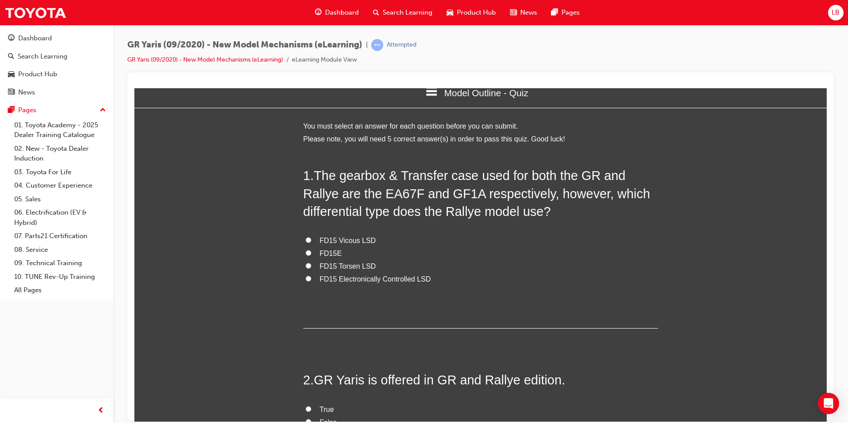
scroll to position [0, 0]
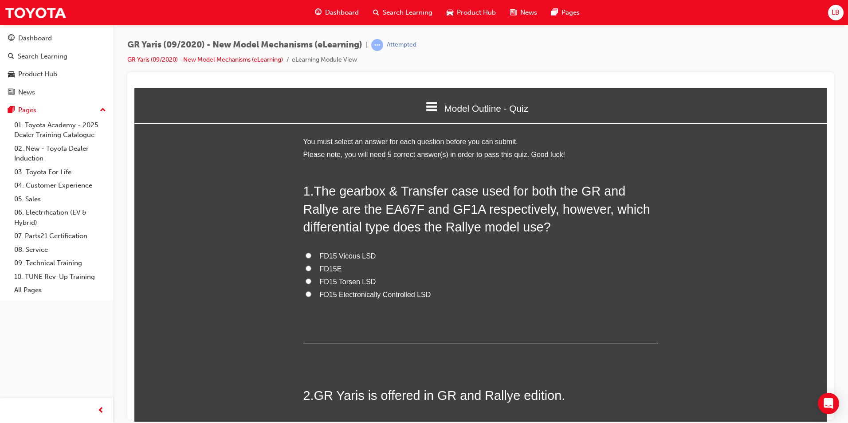
click at [435, 113] on div "Model Outline - Quiz" at bounding box center [480, 108] width 692 height 30
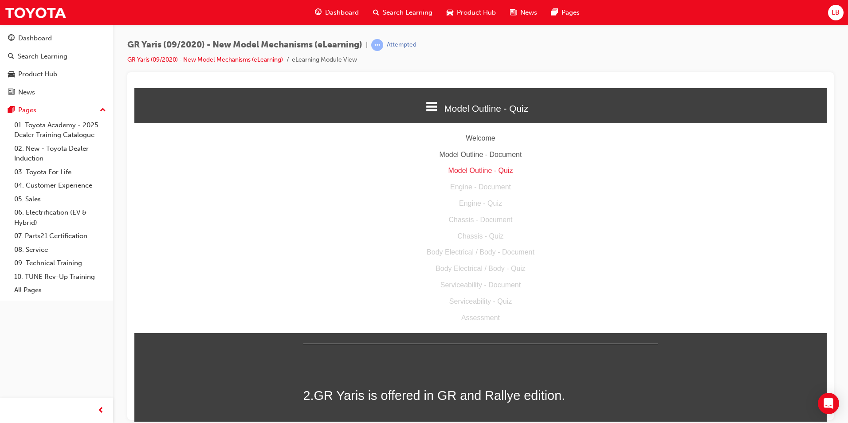
click at [468, 158] on div "Model Outline - Document" at bounding box center [480, 154] width 692 height 13
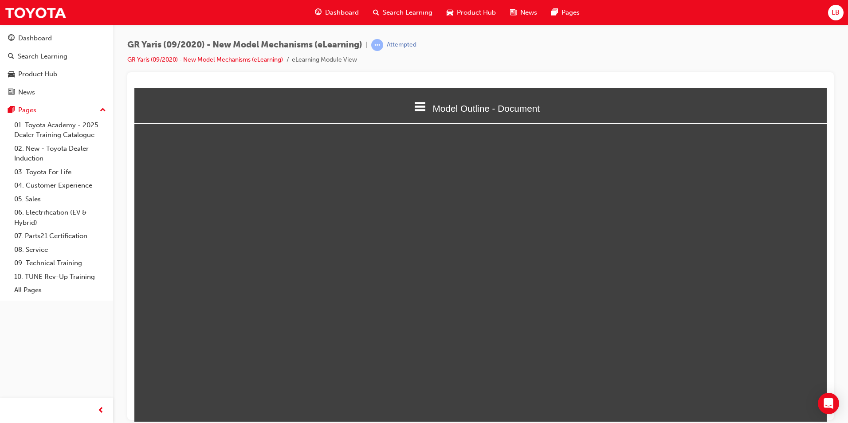
select select "1"
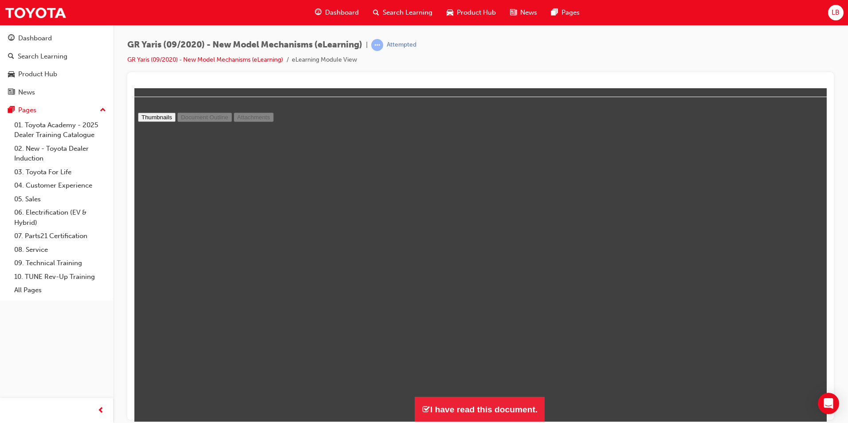
scroll to position [0, 0]
type input "6"
click at [508, 406] on button "I have read this document." at bounding box center [480, 409] width 130 height 25
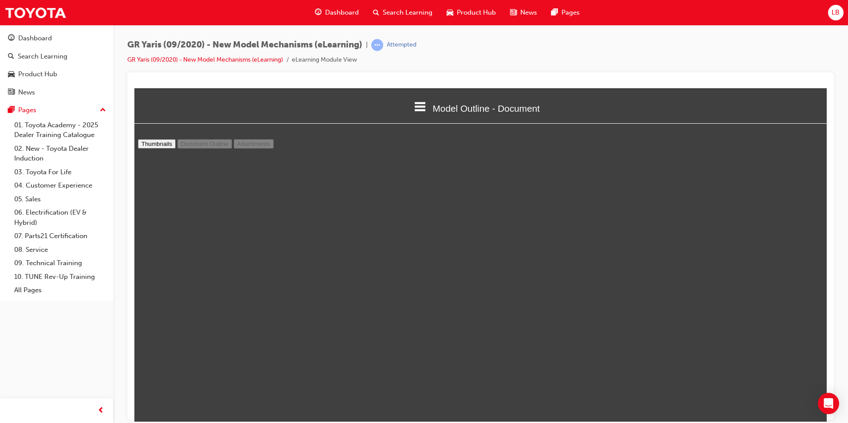
scroll to position [975, 699]
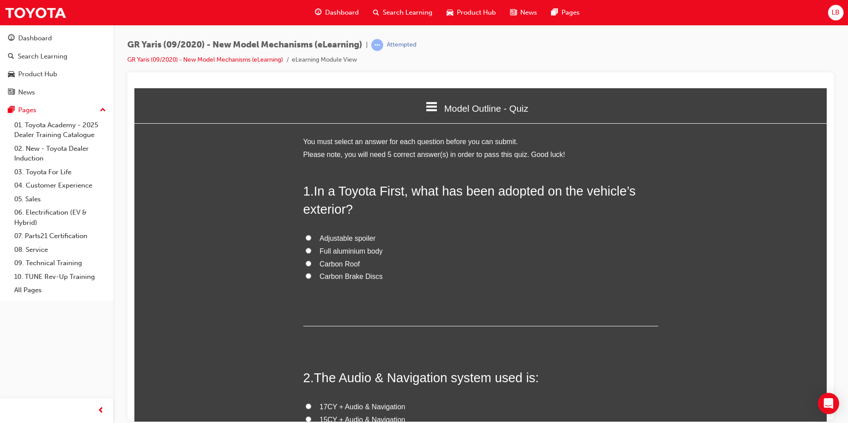
click at [331, 263] on span "Carbon Roof" at bounding box center [340, 264] width 40 height 8
click at [311, 263] on input "Carbon Roof" at bounding box center [309, 263] width 6 height 6
radio input "true"
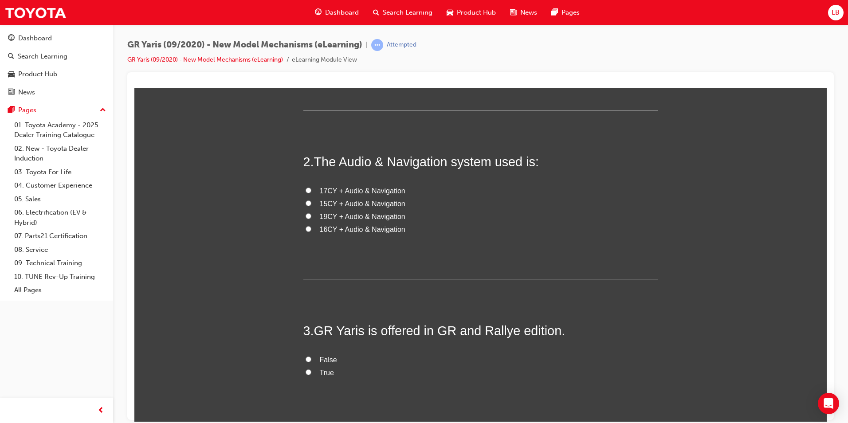
scroll to position [222, 0]
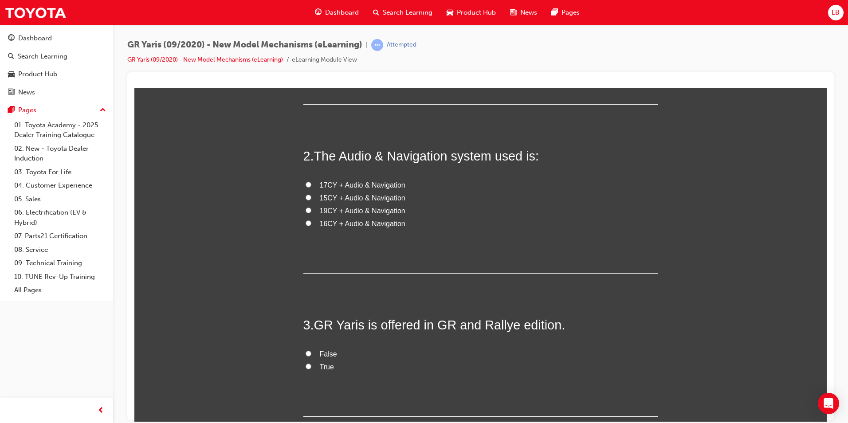
click at [350, 209] on span "19CY + Audio & Navigation" at bounding box center [363, 211] width 86 height 8
click at [311, 209] on input "19CY + Audio & Navigation" at bounding box center [309, 210] width 6 height 6
radio input "true"
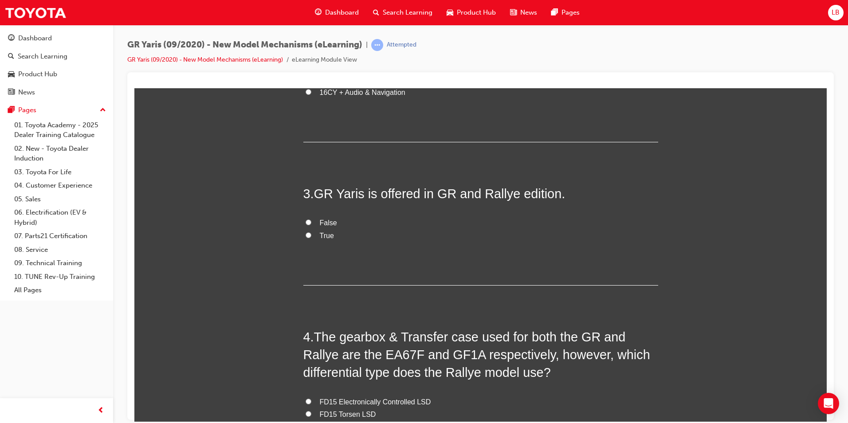
scroll to position [355, 0]
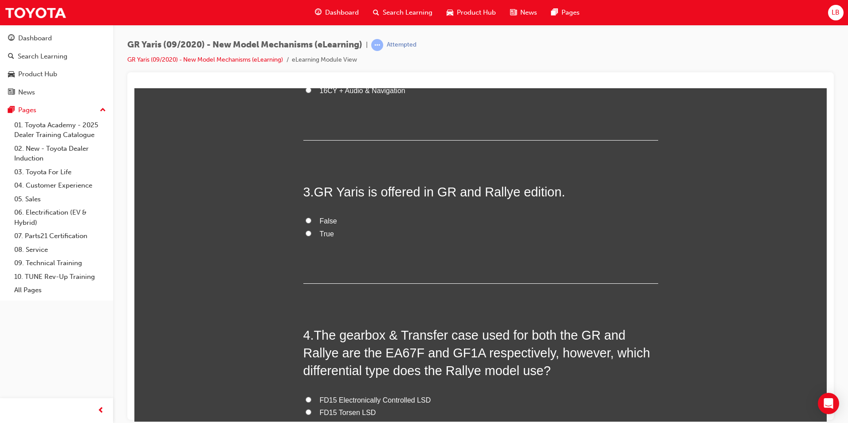
click at [320, 230] on span "True" at bounding box center [327, 234] width 14 height 8
click at [311, 230] on input "True" at bounding box center [309, 233] width 6 height 6
radio input "true"
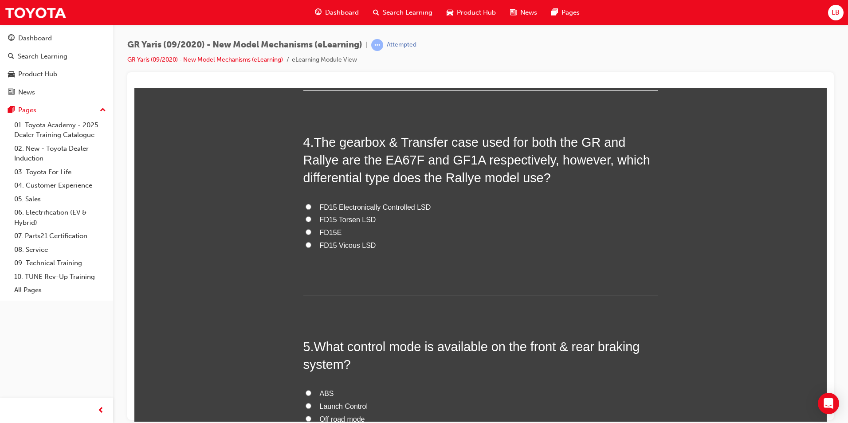
scroll to position [532, 0]
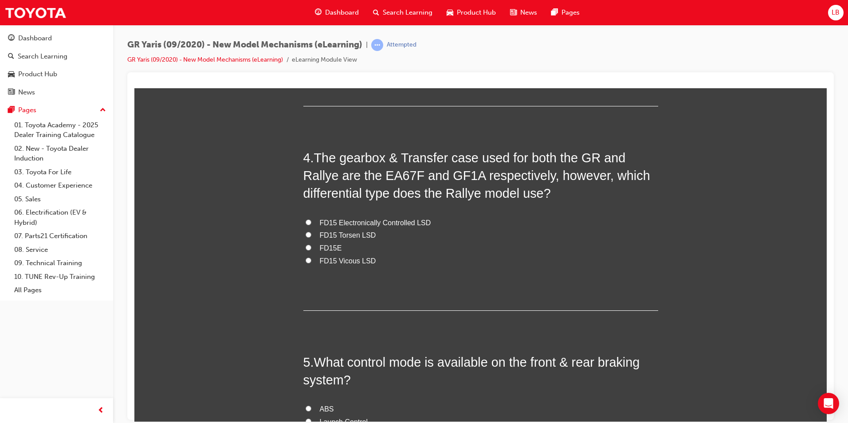
click at [330, 247] on span "FD15E" at bounding box center [331, 248] width 22 height 8
click at [311, 247] on input "FD15E" at bounding box center [309, 247] width 6 height 6
radio input "true"
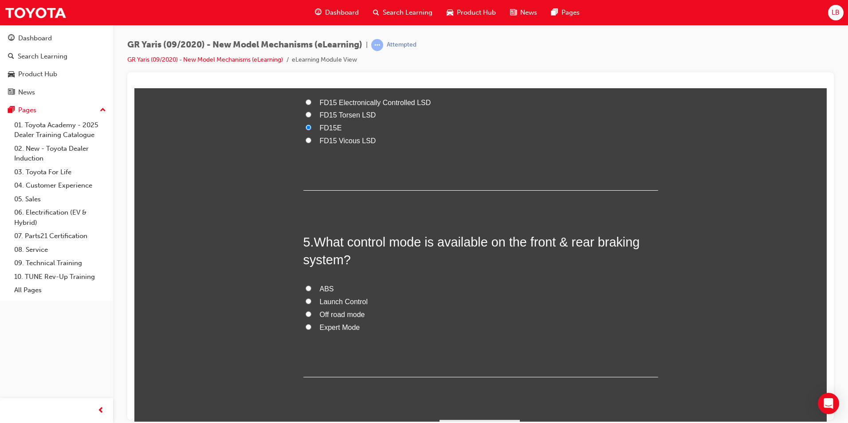
scroll to position [665, 0]
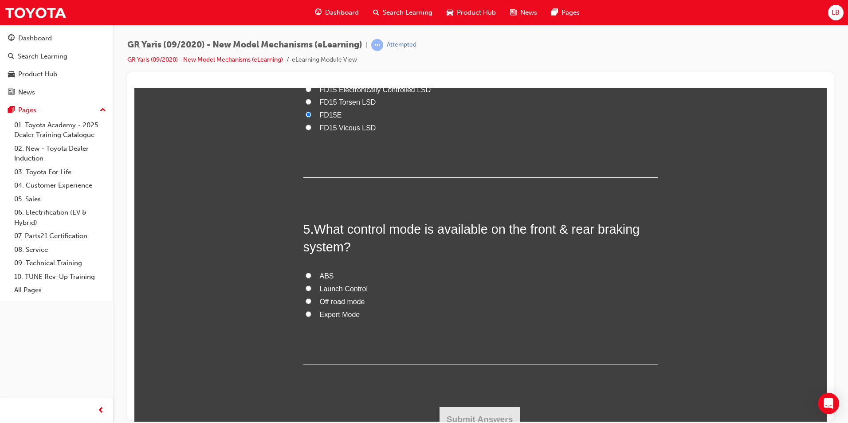
click at [332, 310] on span "Expert Mode" at bounding box center [340, 314] width 40 height 8
click at [311, 311] on input "Expert Mode" at bounding box center [309, 314] width 6 height 6
radio input "true"
click at [491, 415] on button "Submit Answers" at bounding box center [480, 419] width 81 height 25
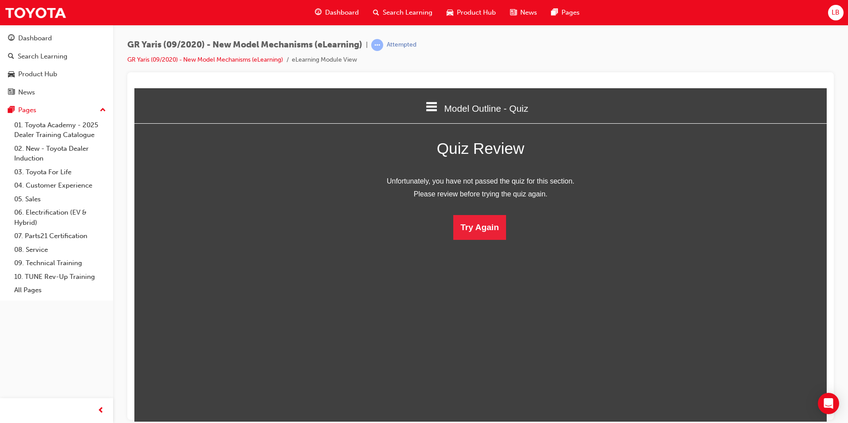
scroll to position [118, 706]
click at [480, 224] on button "Try Again" at bounding box center [479, 227] width 53 height 25
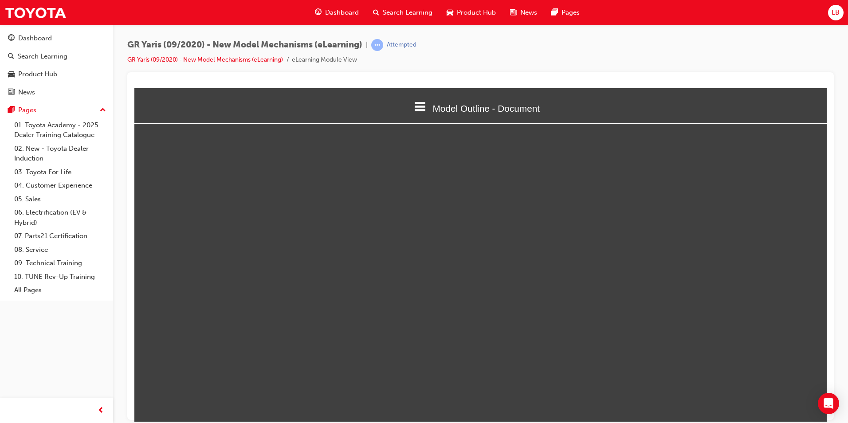
select select "1"
type input "17"
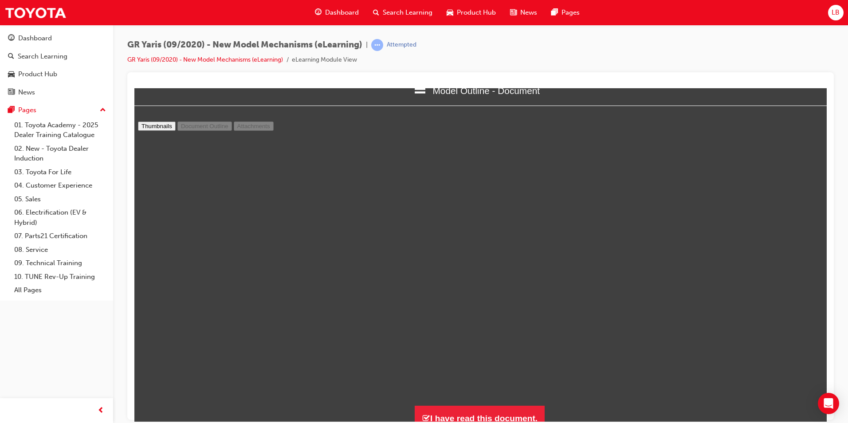
scroll to position [27, 0]
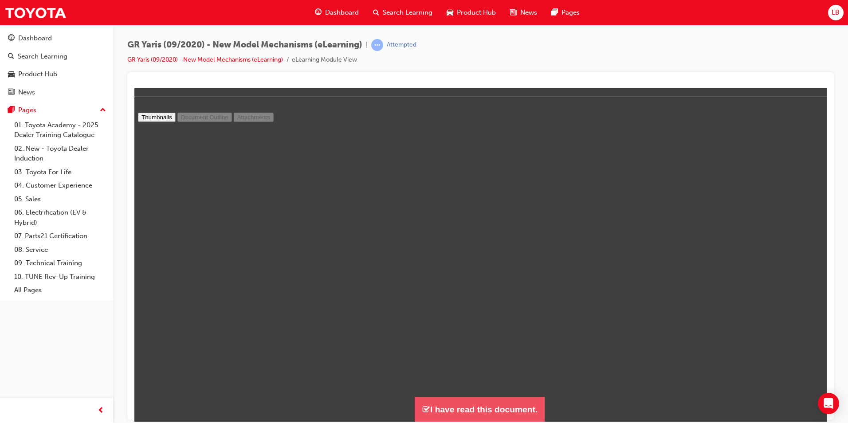
click at [475, 410] on button "I have read this document." at bounding box center [480, 409] width 130 height 25
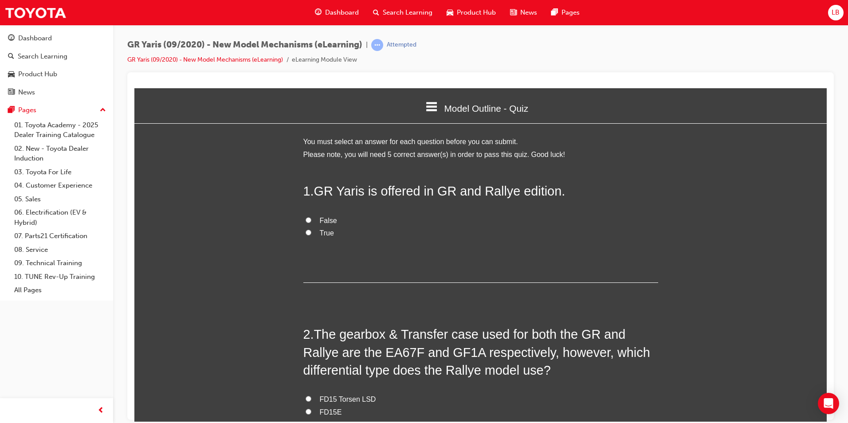
scroll to position [975, 699]
click at [316, 230] on label "True" at bounding box center [480, 233] width 355 height 13
click at [311, 230] on input "True" at bounding box center [309, 232] width 6 height 6
radio input "true"
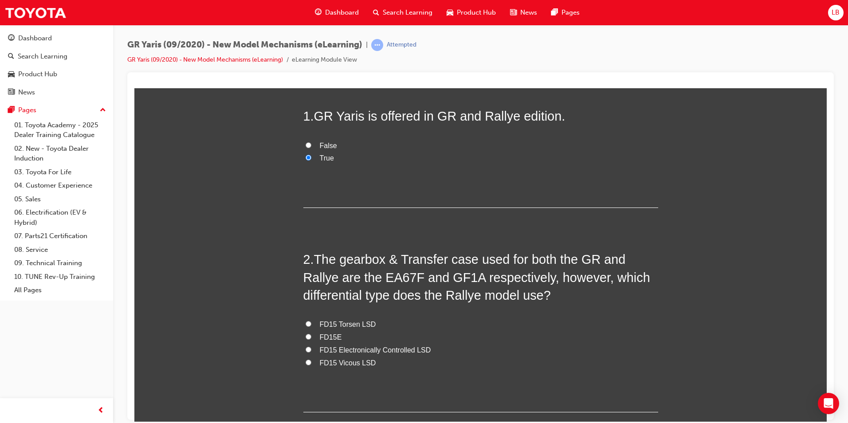
scroll to position [222, 0]
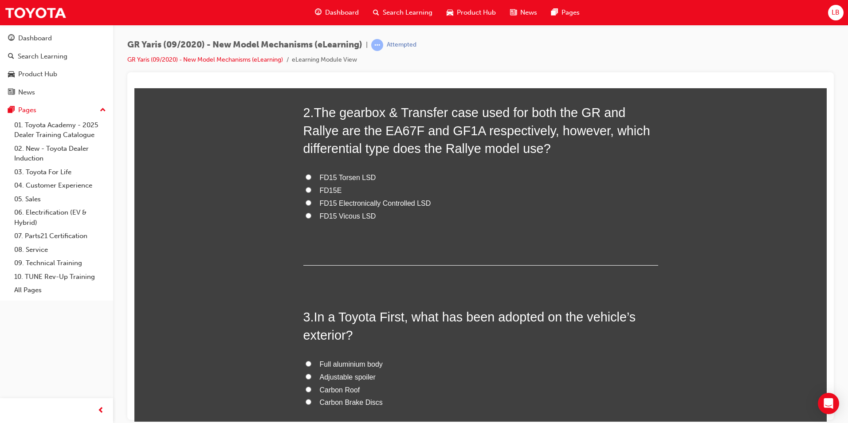
click at [322, 176] on span "FD15 Torsen LSD" at bounding box center [348, 177] width 56 height 8
click at [311, 176] on input "FD15 Torsen LSD" at bounding box center [309, 177] width 6 height 6
radio input "true"
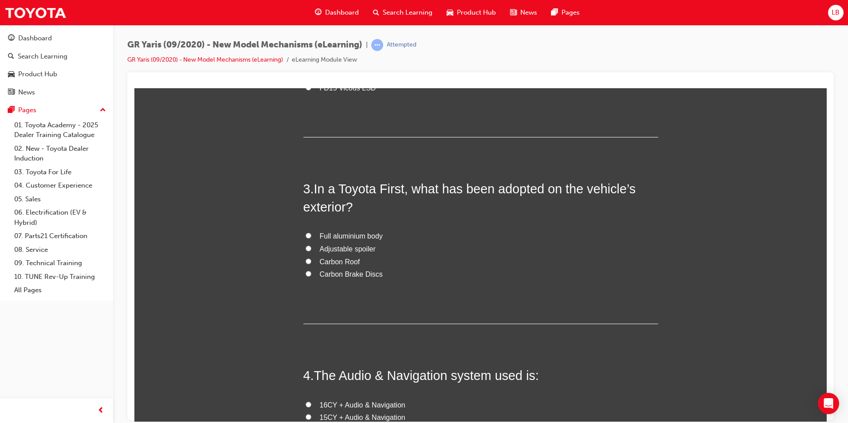
scroll to position [355, 0]
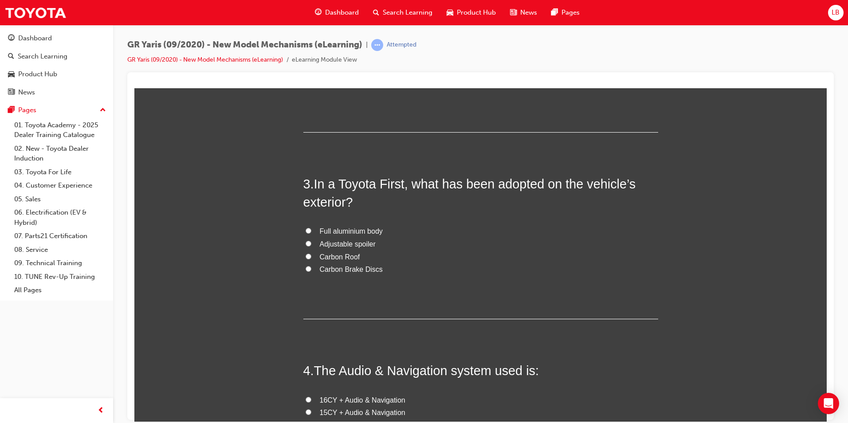
click at [335, 258] on span "Carbon Roof" at bounding box center [340, 257] width 40 height 8
click at [311, 258] on input "Carbon Roof" at bounding box center [309, 256] width 6 height 6
radio input "true"
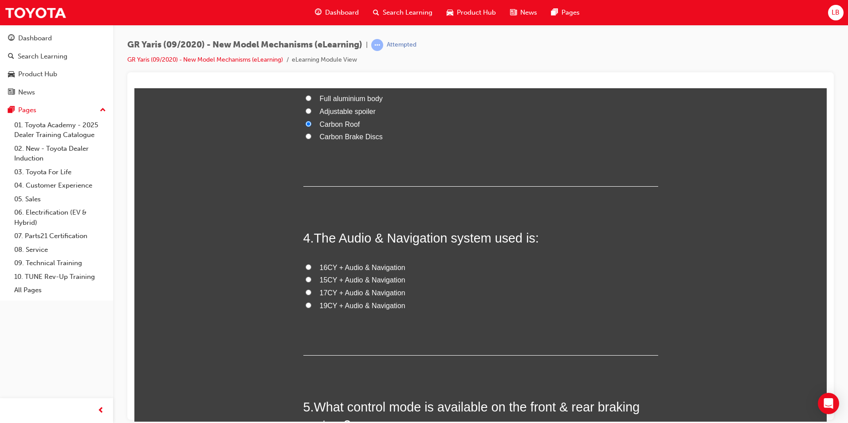
scroll to position [488, 0]
click at [327, 306] on span "19CY + Audio & Navigation" at bounding box center [363, 305] width 86 height 8
click at [311, 306] on input "19CY + Audio & Navigation" at bounding box center [309, 305] width 6 height 6
radio input "true"
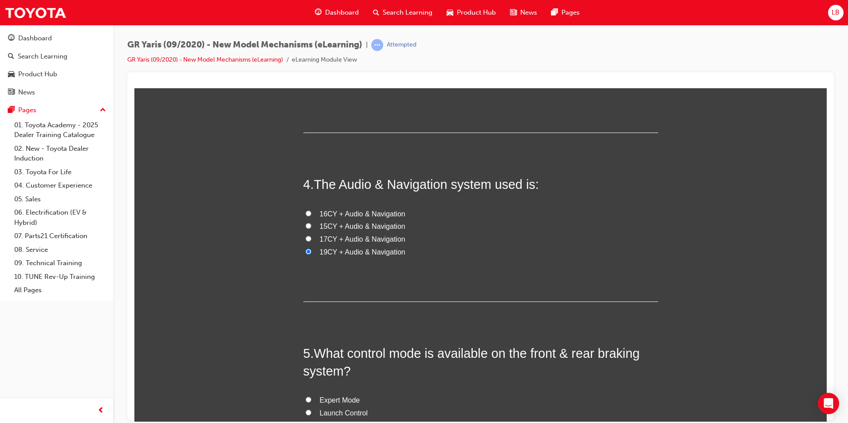
scroll to position [621, 0]
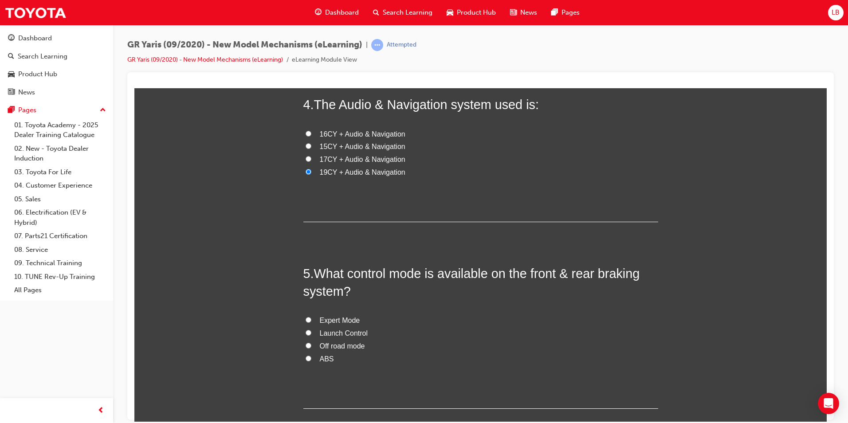
click at [330, 322] on span "Expert Mode" at bounding box center [340, 320] width 40 height 8
click at [311, 322] on input "Expert Mode" at bounding box center [309, 320] width 6 height 6
radio input "true"
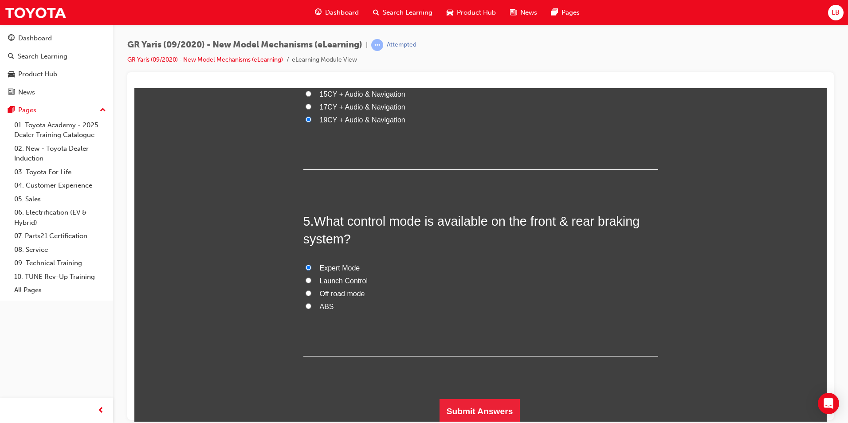
scroll to position [675, 0]
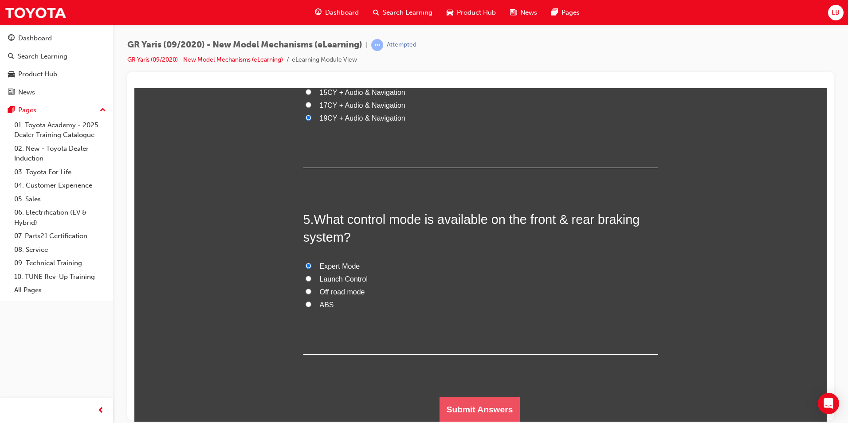
click at [473, 404] on button "Submit Answers" at bounding box center [480, 409] width 81 height 25
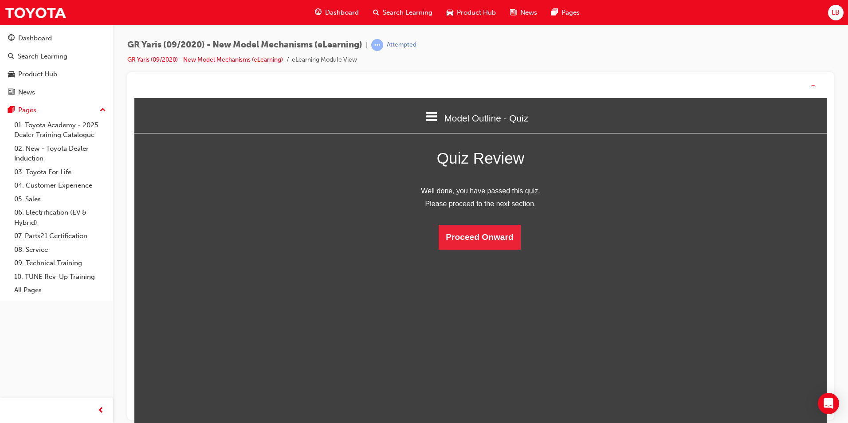
scroll to position [118, 706]
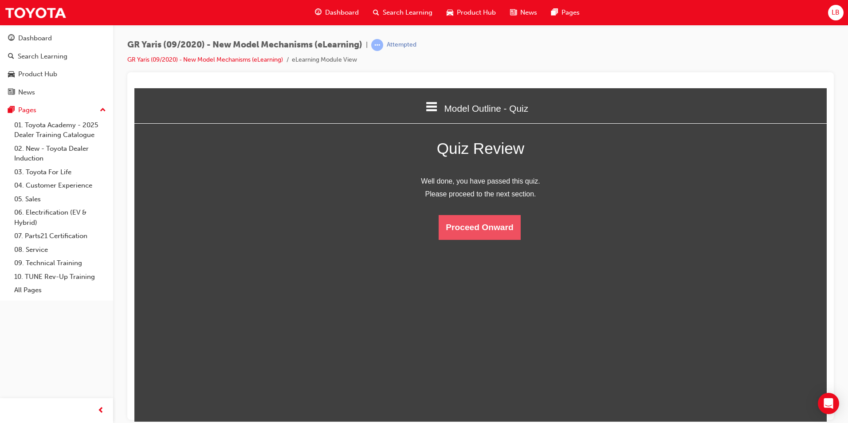
click at [492, 228] on button "Proceed Onward" at bounding box center [480, 227] width 82 height 25
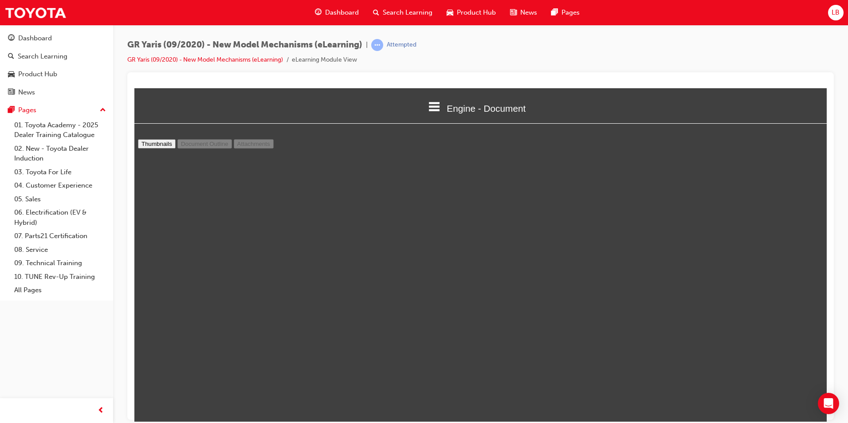
scroll to position [492, 0]
type input "4"
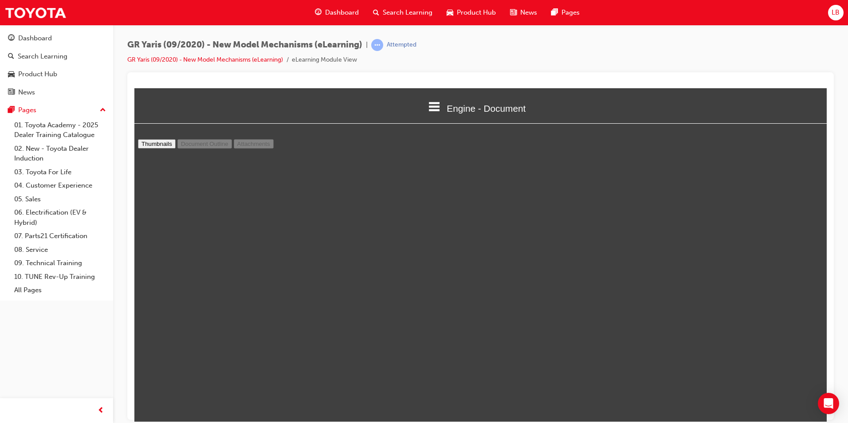
select select "custom"
type input "5"
select select "custom"
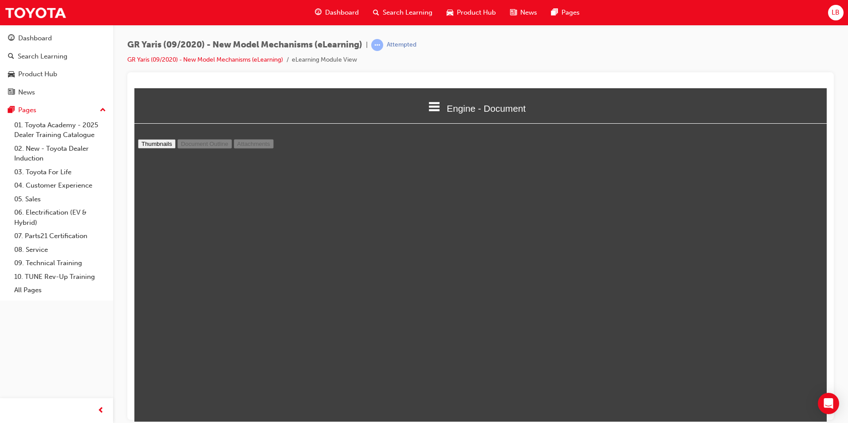
scroll to position [1320, 0]
type input "6"
select select "custom"
type input "7"
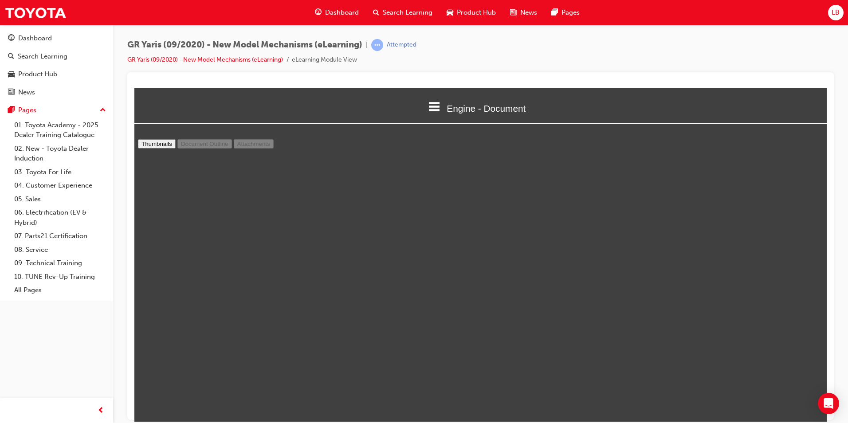
select select "custom"
type input "6"
select select "custom"
type input "5"
select select "custom"
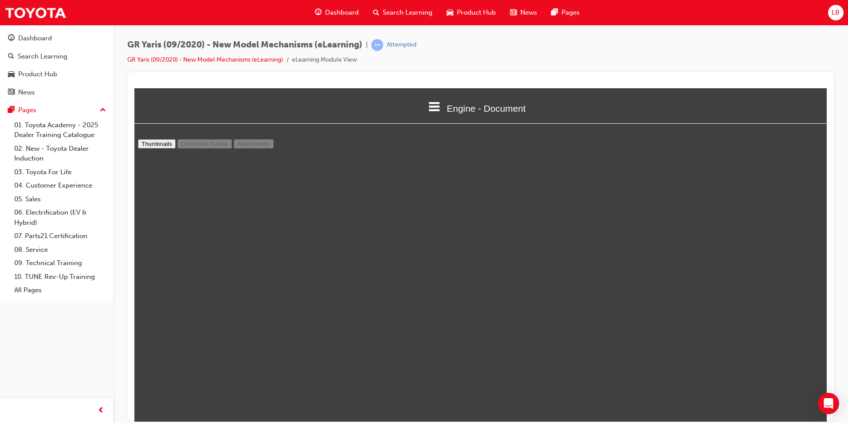
scroll to position [1365, 0]
type input "6"
select select "custom"
type input "7"
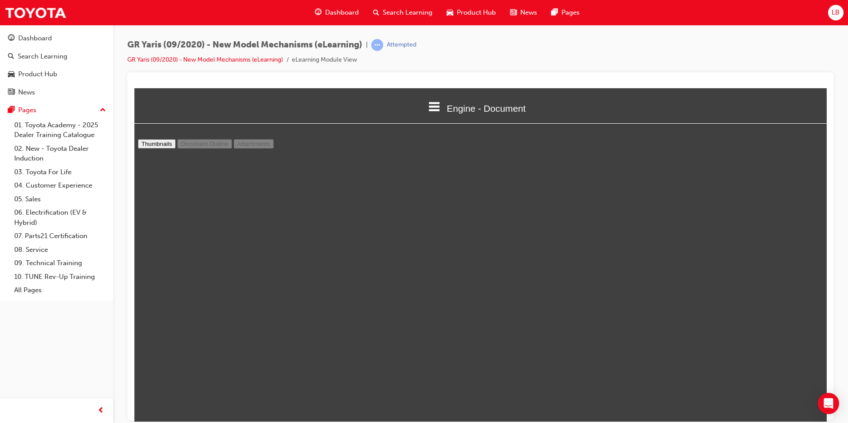
select select "custom"
type input "8"
select select "custom"
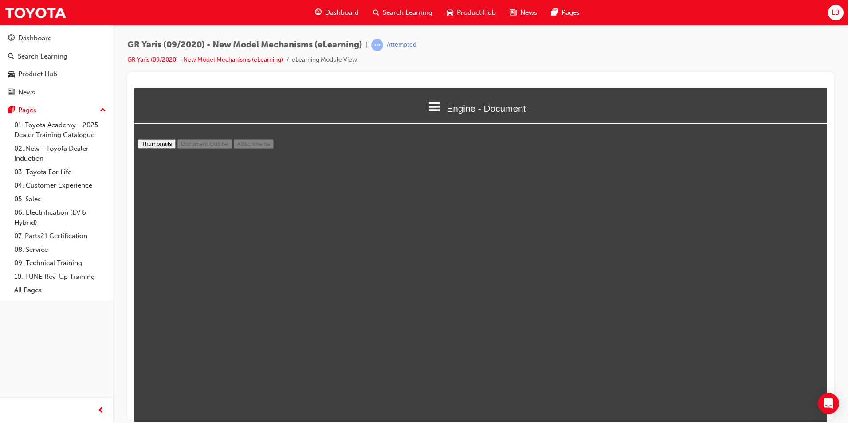
type input "9"
select select "custom"
type input "10"
select select "custom"
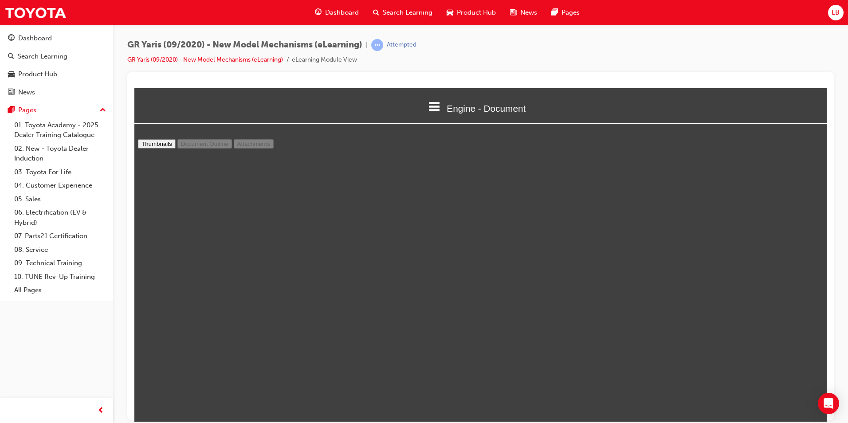
scroll to position [2961, 0]
type input "11"
select select "custom"
type input "12"
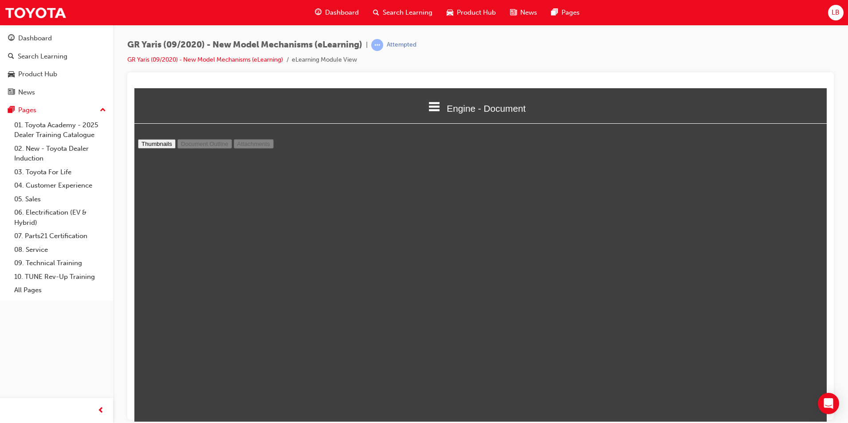
select select "custom"
type input "13"
select select "custom"
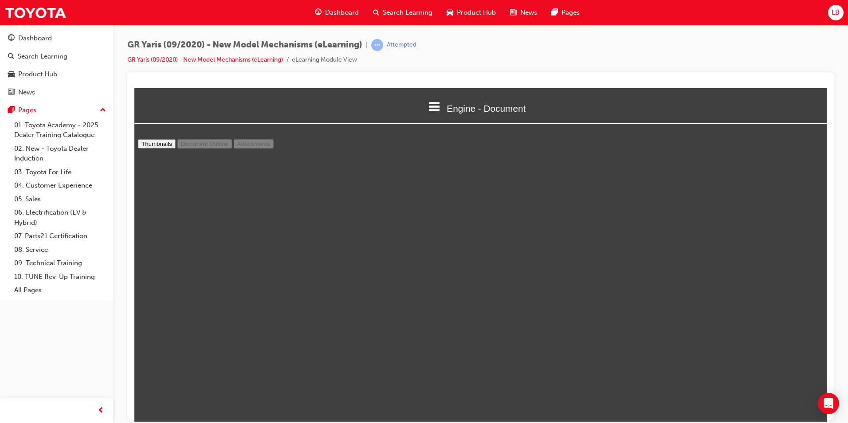
type input "14"
select select "1"
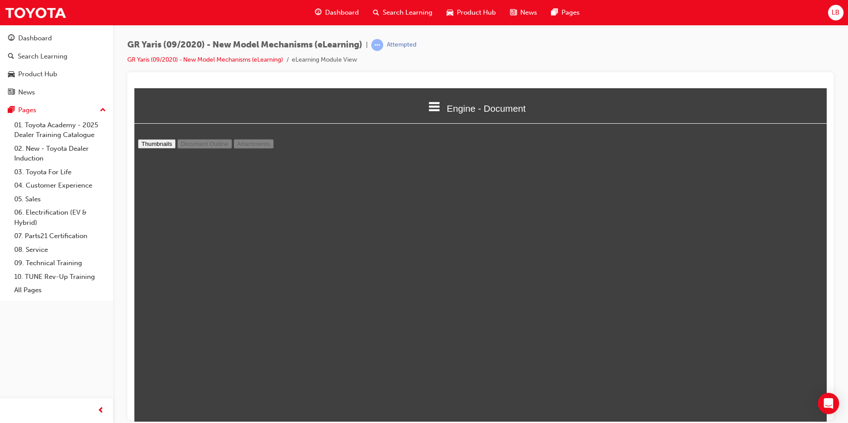
type input "32"
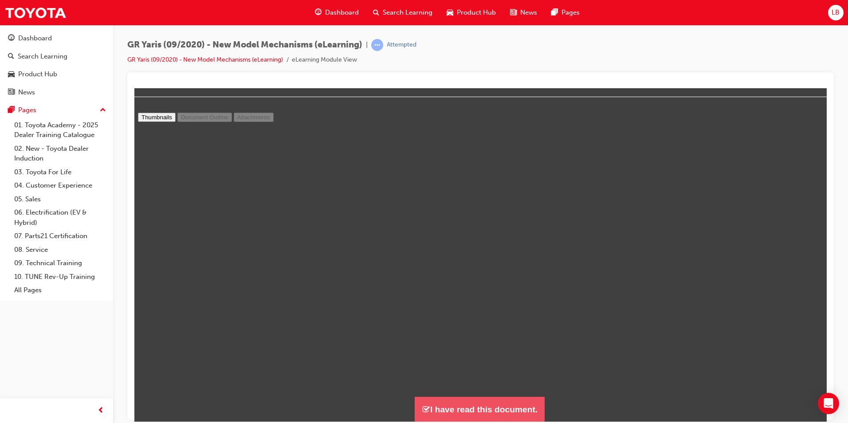
click at [480, 408] on button "I have read this document." at bounding box center [480, 409] width 130 height 25
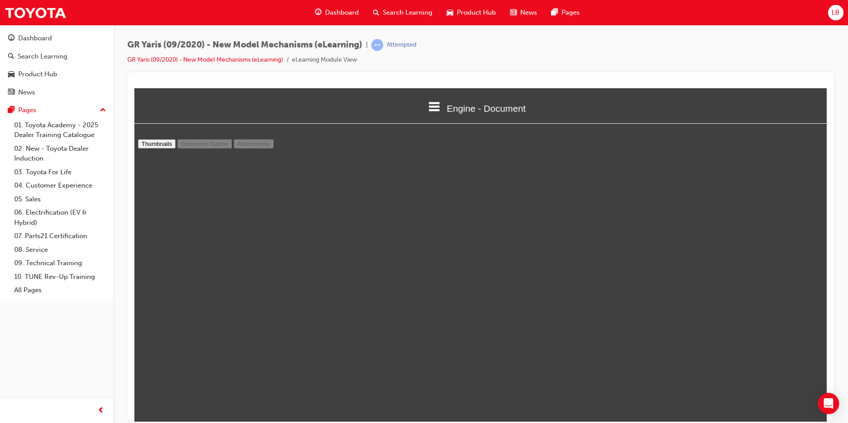
scroll to position [1144, 699]
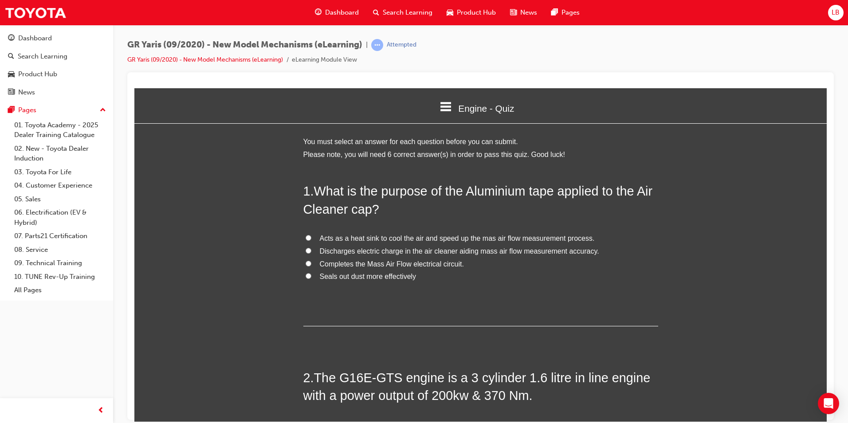
click at [357, 250] on span "Discharges electric charge in the air cleaner aiding mass air flow measurement …" at bounding box center [459, 251] width 279 height 8
click at [311, 250] on input "Discharges electric charge in the air cleaner aiding mass air flow measurement …" at bounding box center [309, 250] width 6 height 6
radio input "true"
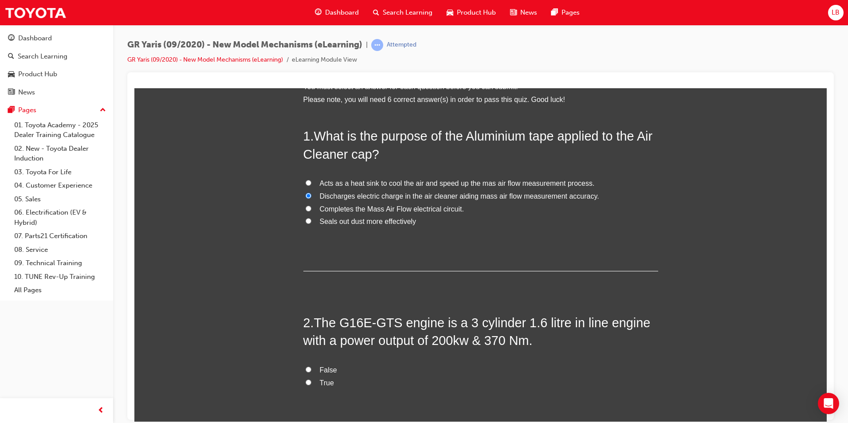
scroll to position [133, 0]
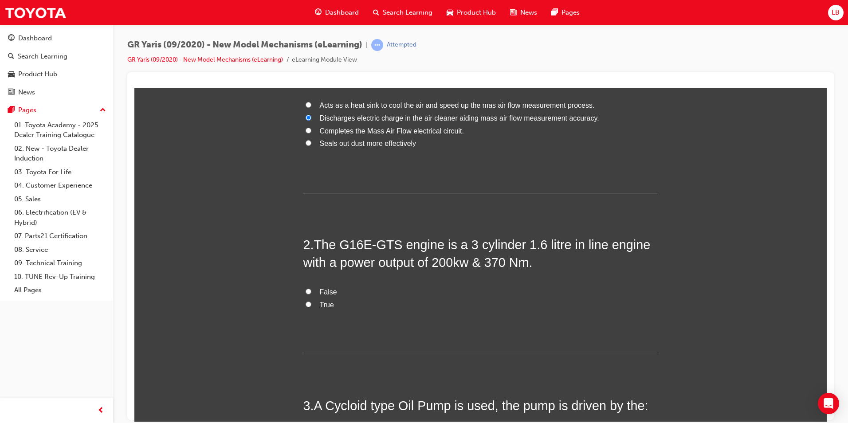
click at [327, 306] on span "True" at bounding box center [327, 305] width 14 height 8
click at [311, 306] on input "True" at bounding box center [309, 304] width 6 height 6
radio input "true"
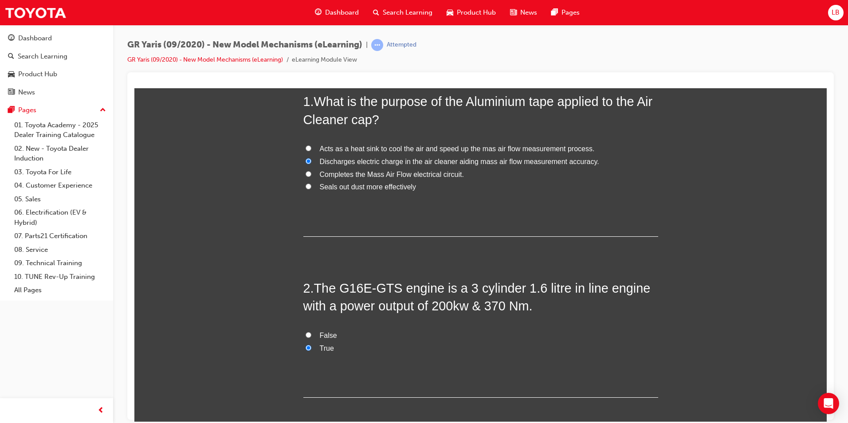
scroll to position [0, 0]
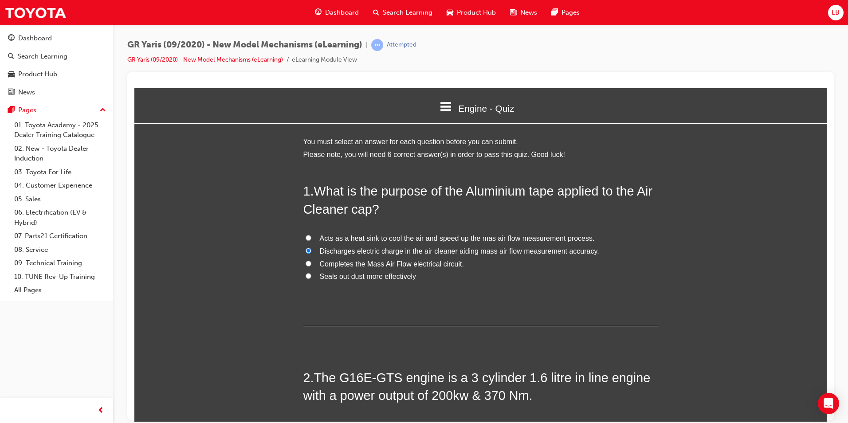
click at [440, 102] on icon at bounding box center [446, 106] width 12 height 9
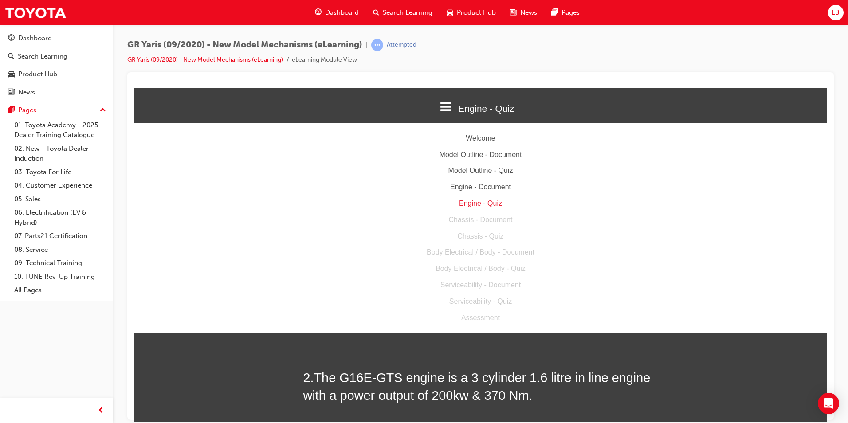
click at [475, 185] on div "Engine - Document" at bounding box center [480, 187] width 692 height 13
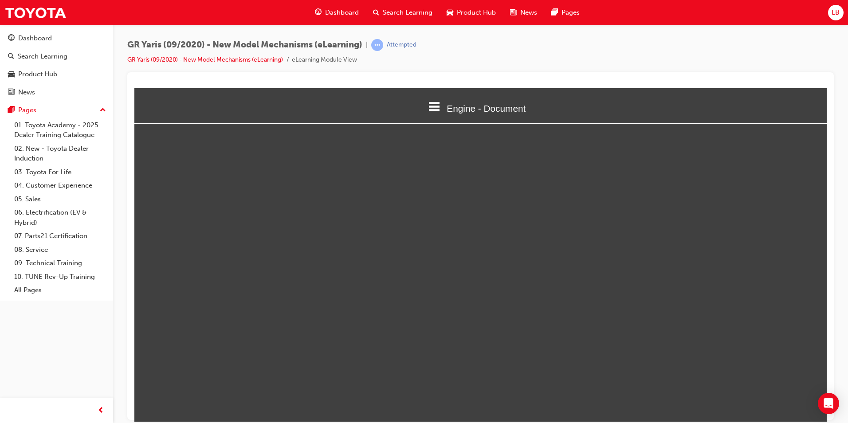
scroll to position [327, 699]
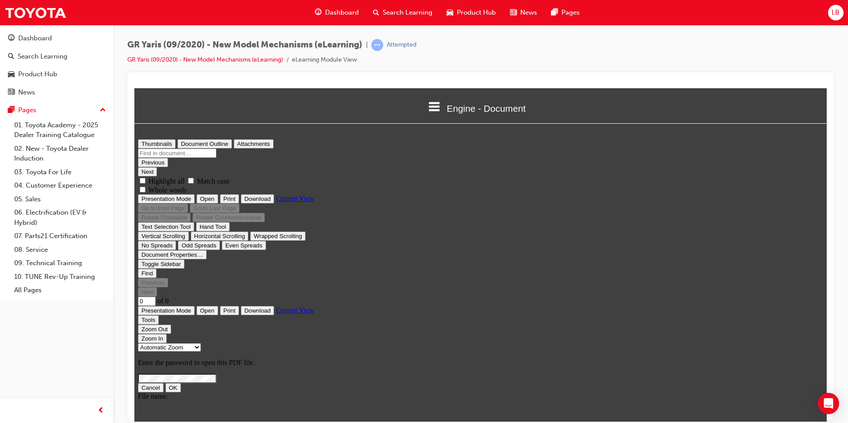
type input "32"
select select "1"
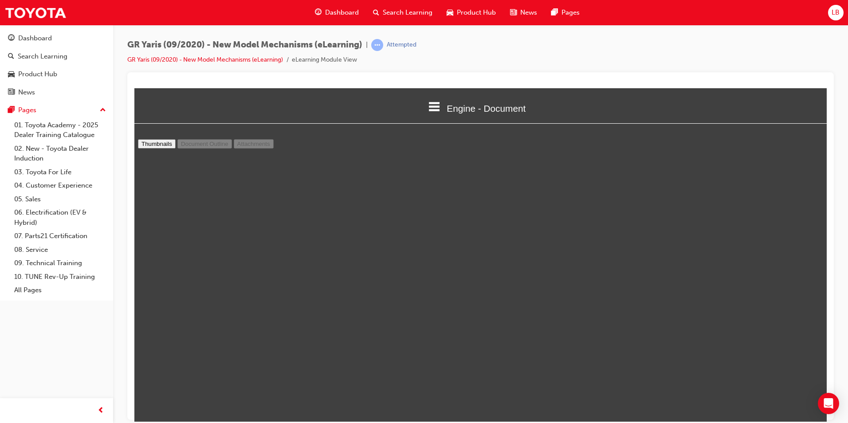
scroll to position [11162, 0]
type input "32"
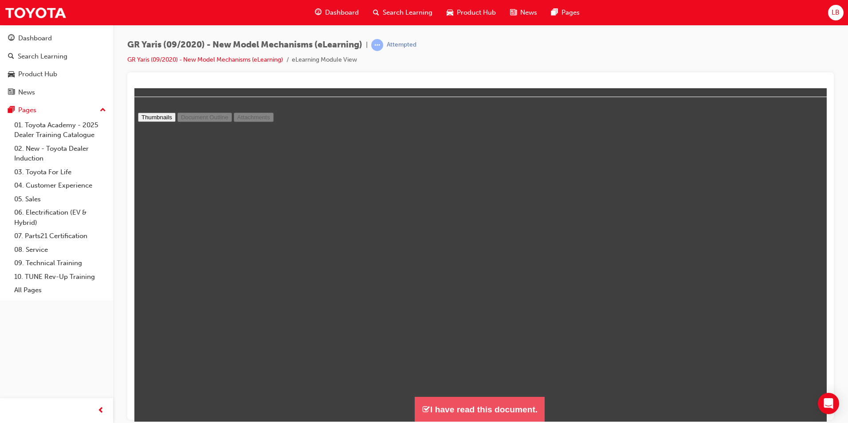
click at [491, 409] on button "I have read this document." at bounding box center [480, 409] width 130 height 25
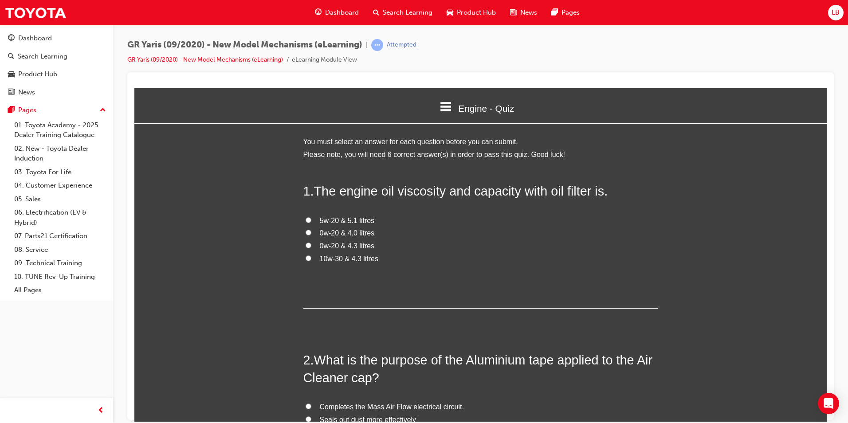
click at [323, 247] on span "0w-20 & 4.3 litres" at bounding box center [347, 246] width 55 height 8
click at [311, 247] on input "0w-20 & 4.3 litres" at bounding box center [309, 245] width 6 height 6
radio input "true"
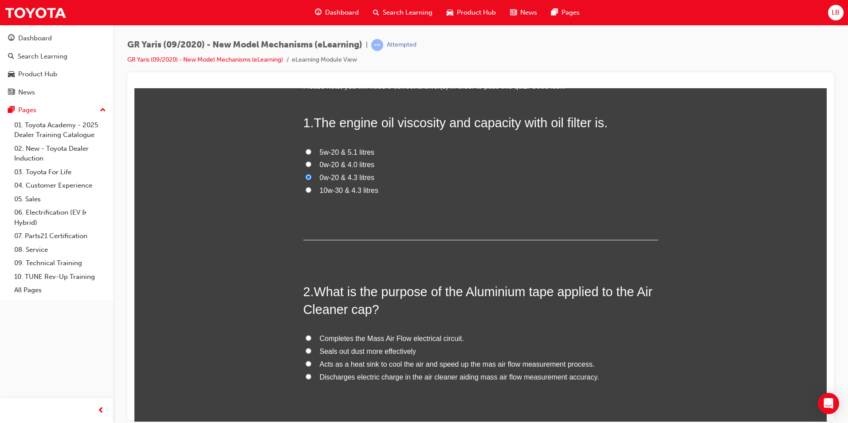
scroll to position [222, 0]
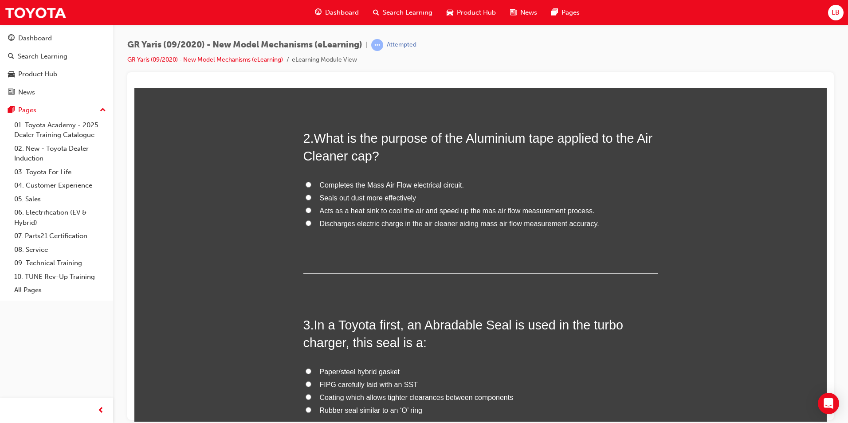
click at [337, 221] on span "Discharges electric charge in the air cleaner aiding mass air flow measurement …" at bounding box center [459, 224] width 279 height 8
click at [311, 221] on input "Discharges electric charge in the air cleaner aiding mass air flow measurement …" at bounding box center [309, 223] width 6 height 6
radio input "true"
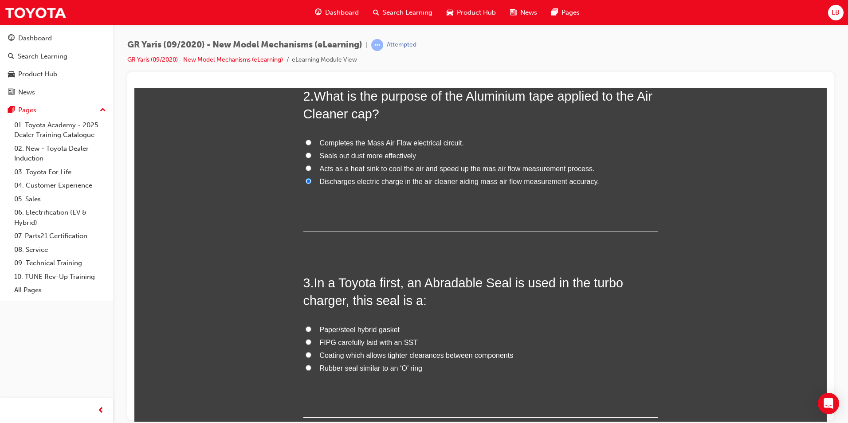
scroll to position [355, 0]
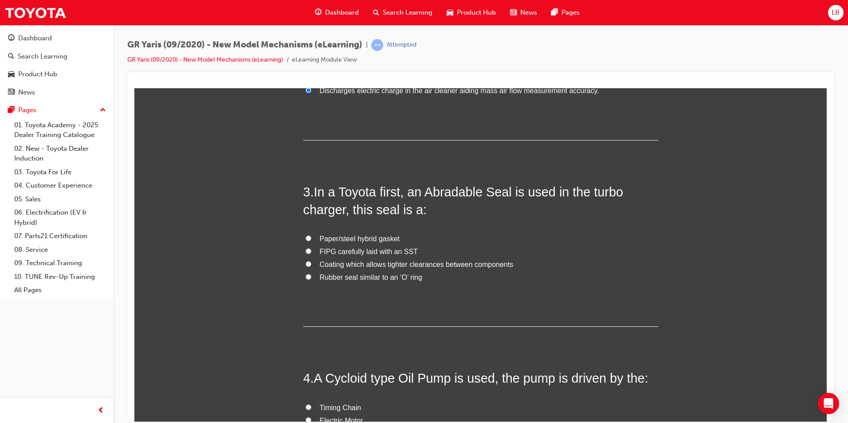
click at [320, 265] on span "Coating which allows tighter clearances between components" at bounding box center [417, 264] width 194 height 8
click at [311, 265] on input "Coating which allows tighter clearances between components" at bounding box center [309, 264] width 6 height 6
radio input "true"
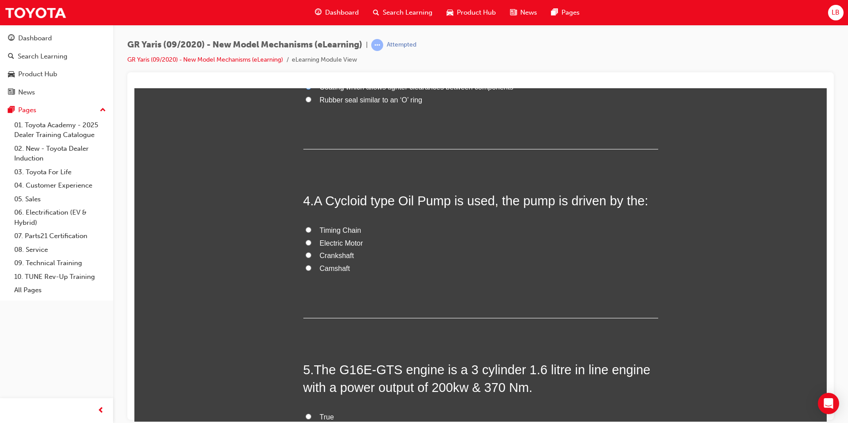
click at [314, 255] on label "Crankshaft" at bounding box center [480, 255] width 355 height 13
click at [311, 255] on input "Crankshaft" at bounding box center [309, 255] width 6 height 6
radio input "true"
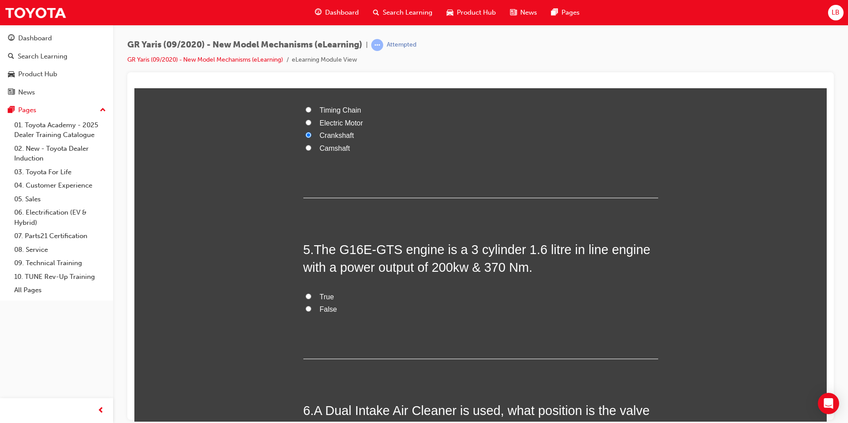
scroll to position [710, 0]
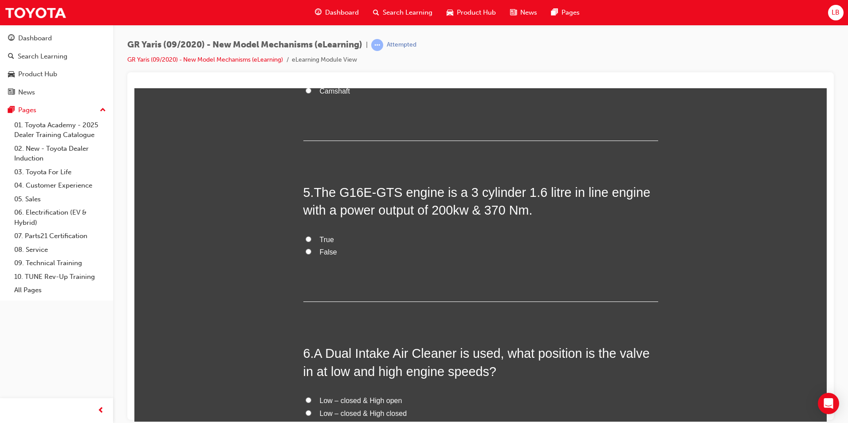
click at [306, 239] on input "True" at bounding box center [309, 239] width 6 height 6
radio input "true"
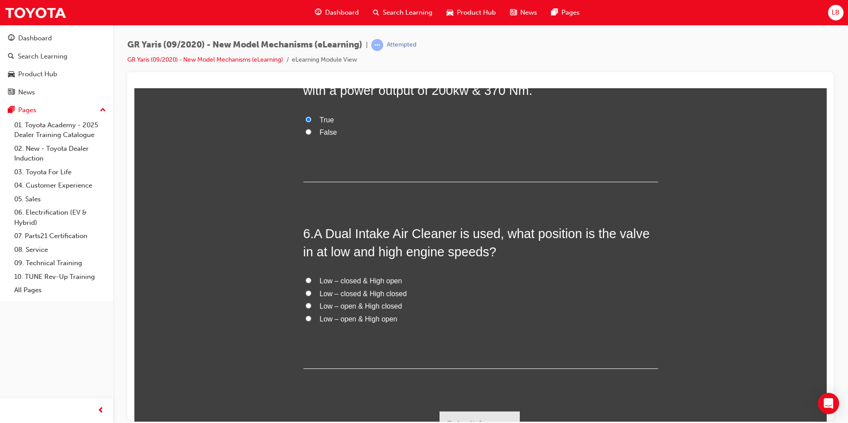
scroll to position [843, 0]
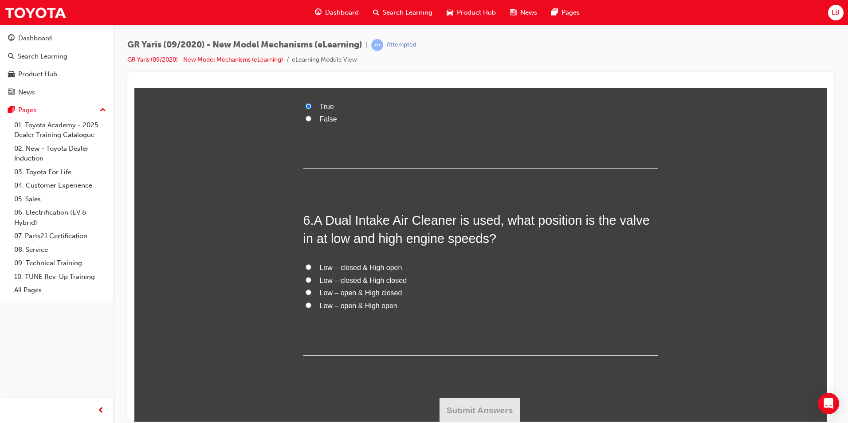
click at [313, 269] on label "Low – closed & High open" at bounding box center [480, 267] width 355 height 13
click at [311, 269] on input "Low – closed & High open" at bounding box center [309, 267] width 6 height 6
radio input "true"
click at [476, 404] on button "Submit Answers" at bounding box center [480, 410] width 81 height 25
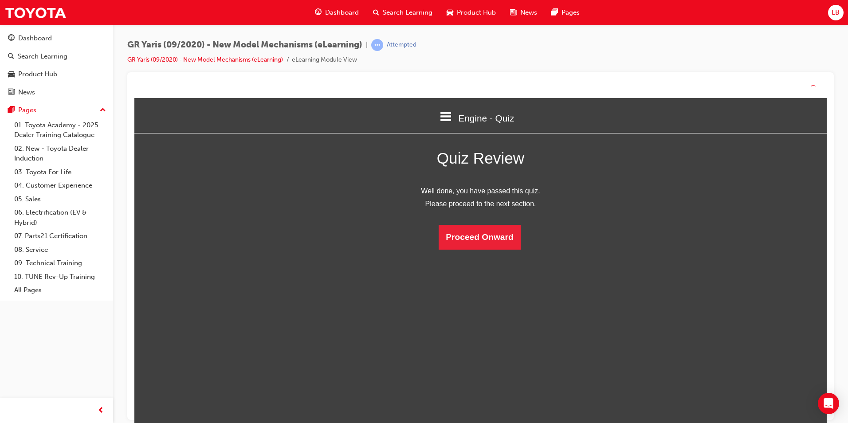
scroll to position [118, 706]
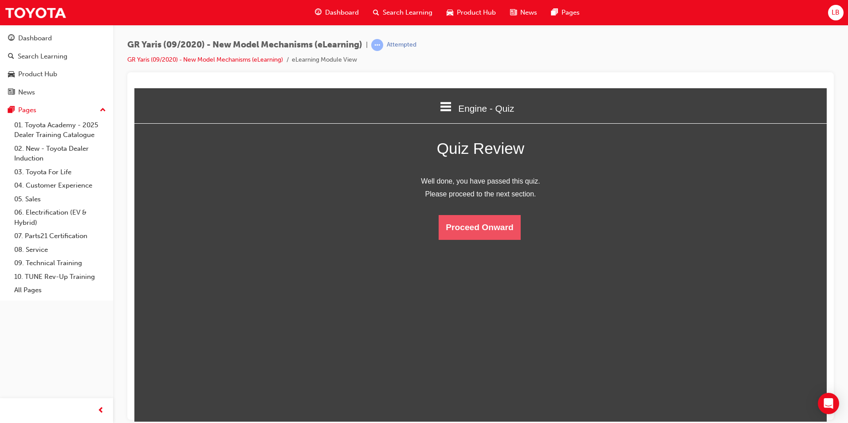
click at [483, 229] on button "Proceed Onward" at bounding box center [480, 227] width 82 height 25
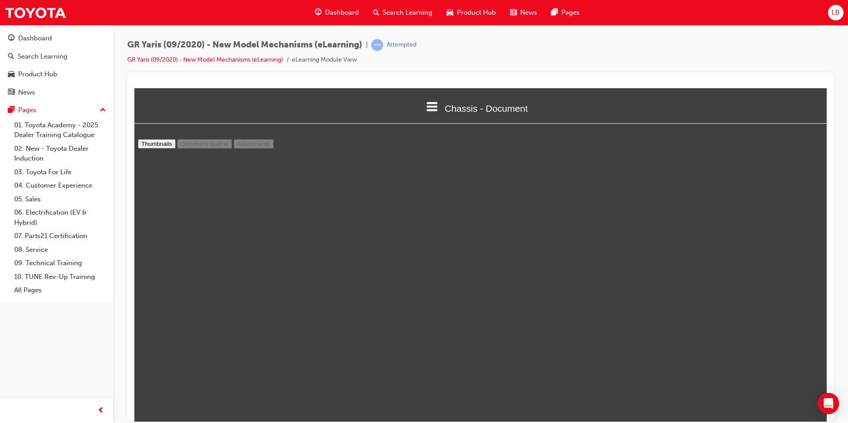
scroll to position [315, 0]
type input "3"
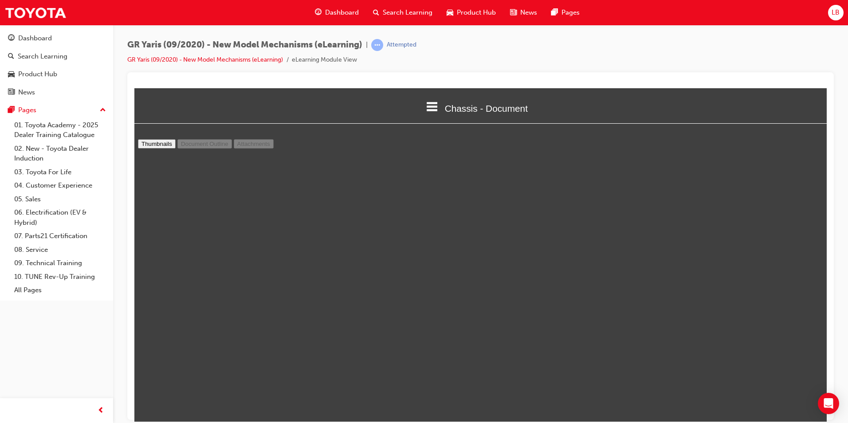
scroll to position [674, 0]
select select "1"
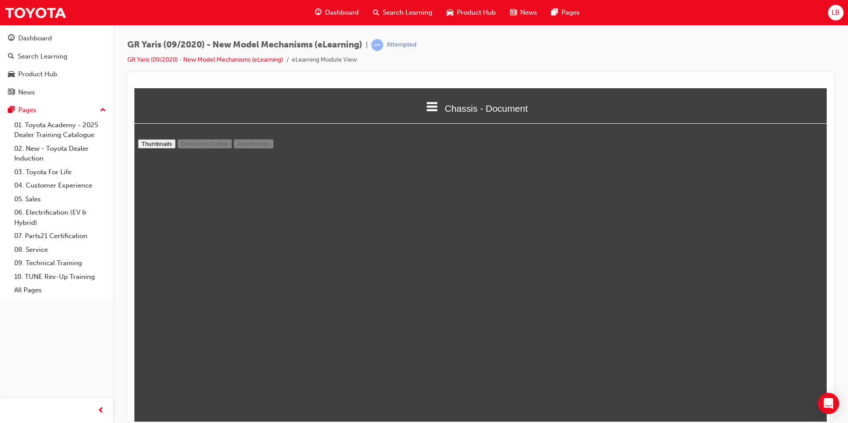
scroll to position [9352, 0]
type input "28"
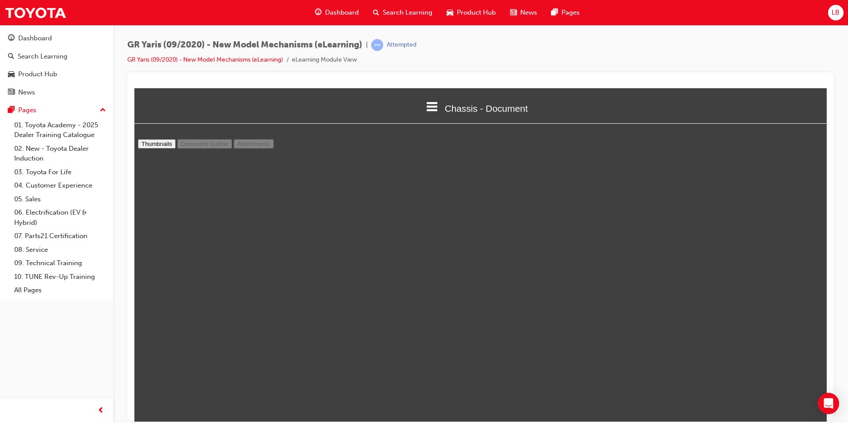
select select "custom"
type input "29"
select select "custom"
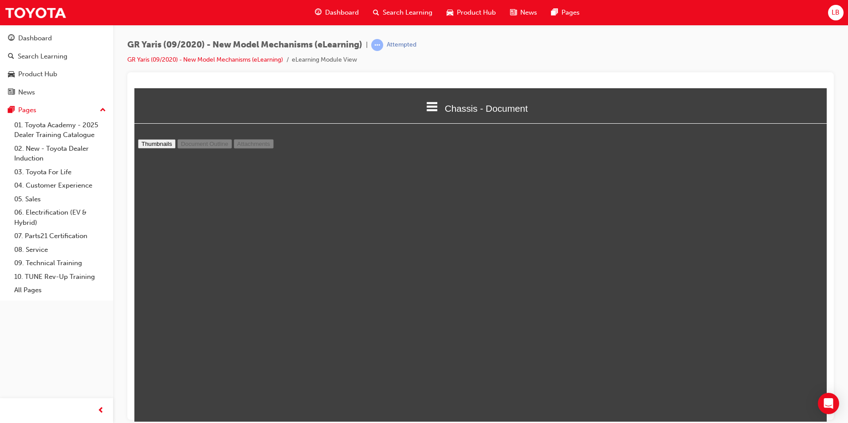
scroll to position [13067, 0]
